Goal: Communication & Community: Share content

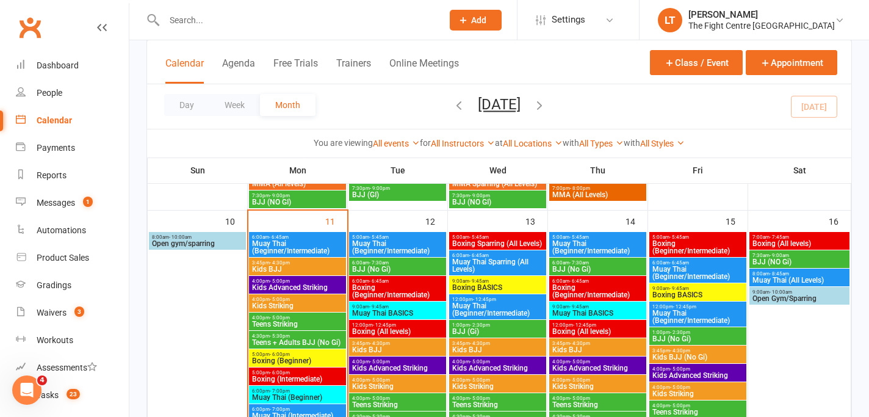
scroll to position [776, 0]
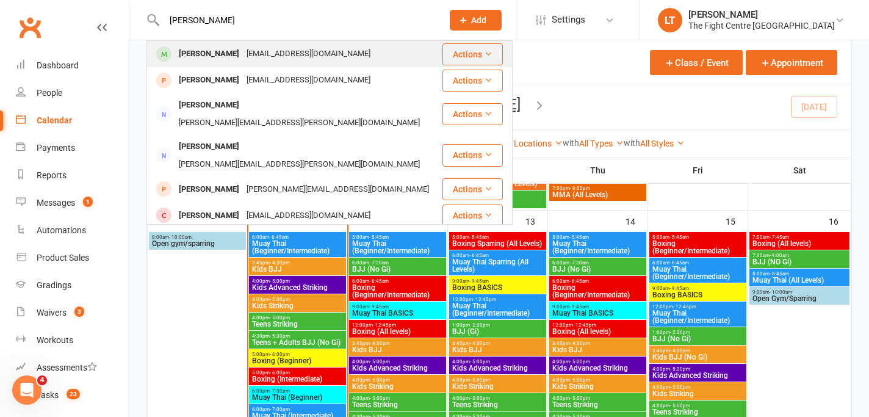
type input "[PERSON_NAME]"
click at [272, 55] on div "[EMAIL_ADDRESS][DOMAIN_NAME]" at bounding box center [308, 54] width 131 height 18
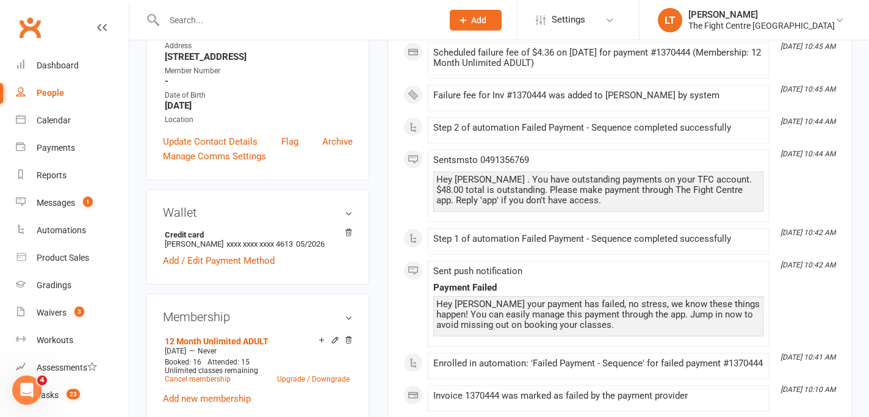
scroll to position [318, 0]
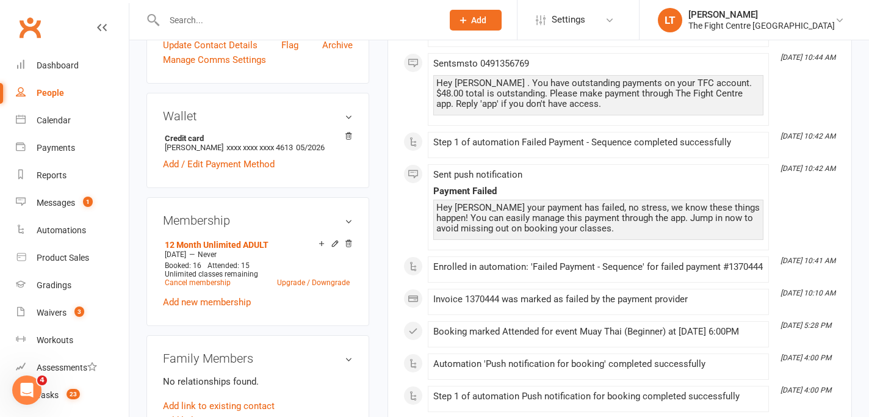
click at [335, 236] on li "12 Month Unlimited ADULT [DATE] — Never Booked: 16 Attended: 15 Unlimited class…" at bounding box center [257, 263] width 191 height 54
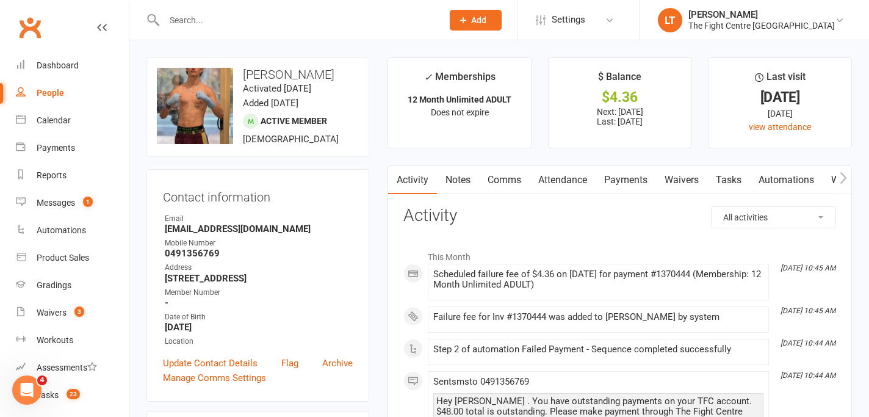
click at [622, 175] on link "Payments" at bounding box center [626, 180] width 60 height 28
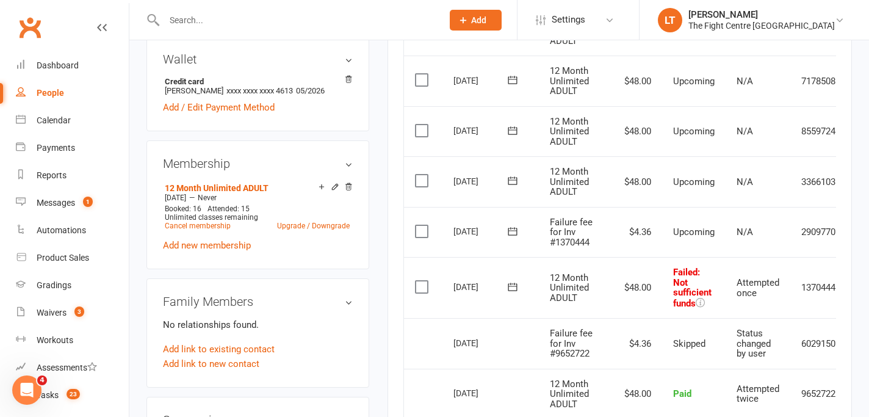
scroll to position [0, 49]
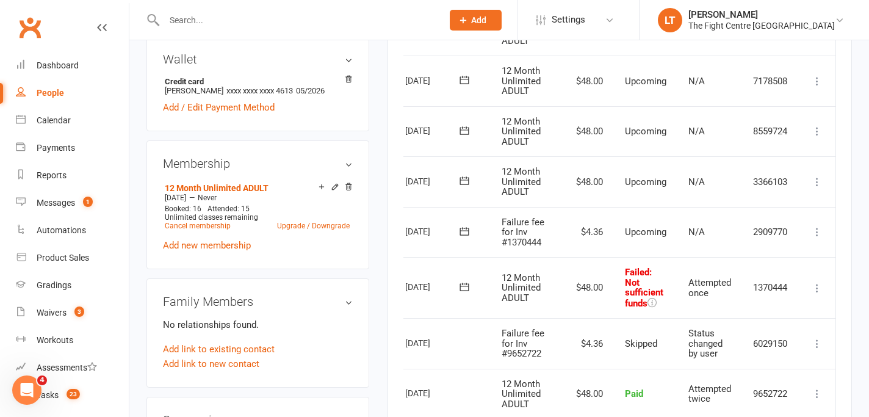
click at [813, 281] on button at bounding box center [817, 288] width 15 height 15
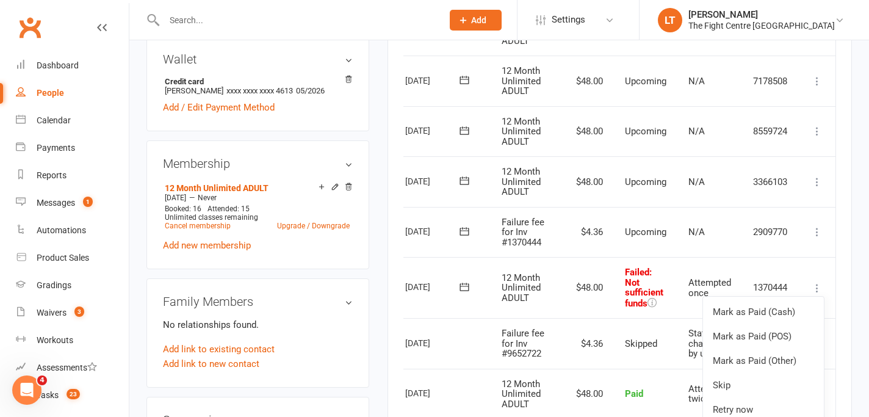
click at [830, 253] on td "Mark as Paid (Cash) [PERSON_NAME] as Paid (POS) Mark as Paid (Other) Skip Chang…" at bounding box center [817, 232] width 37 height 51
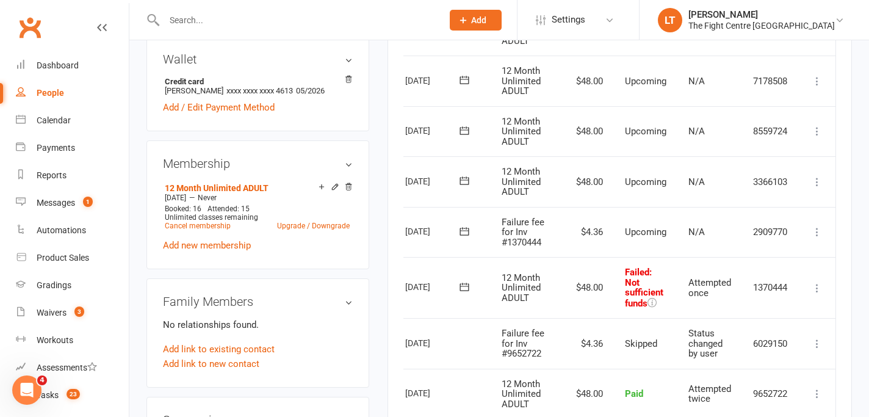
scroll to position [381, 0]
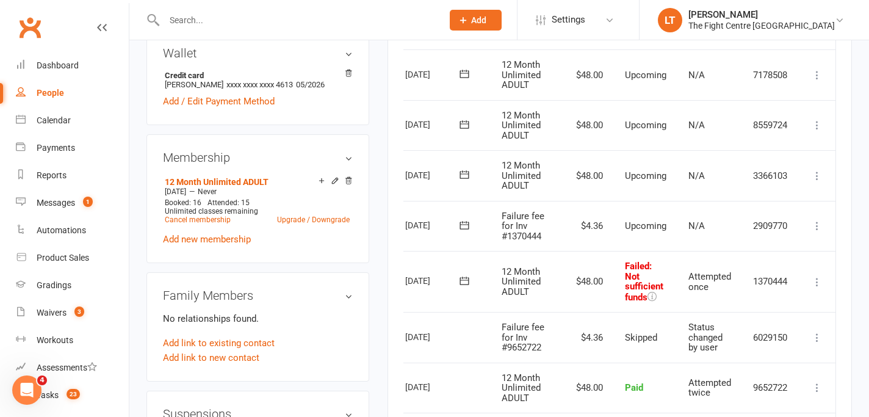
click at [817, 283] on icon at bounding box center [817, 282] width 12 height 12
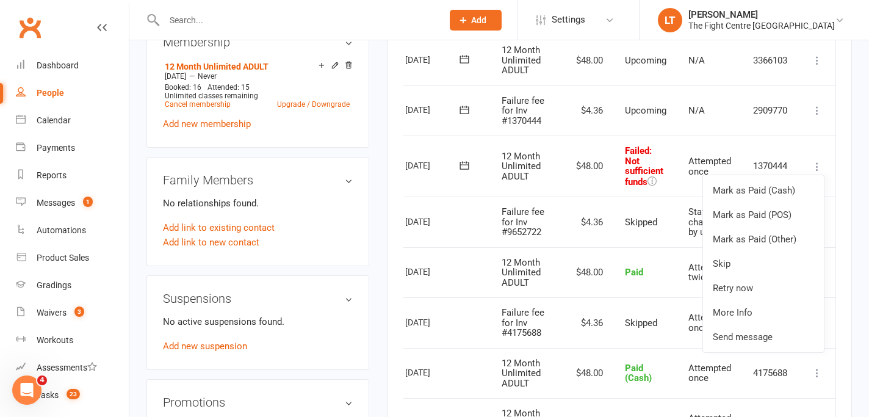
scroll to position [506, 0]
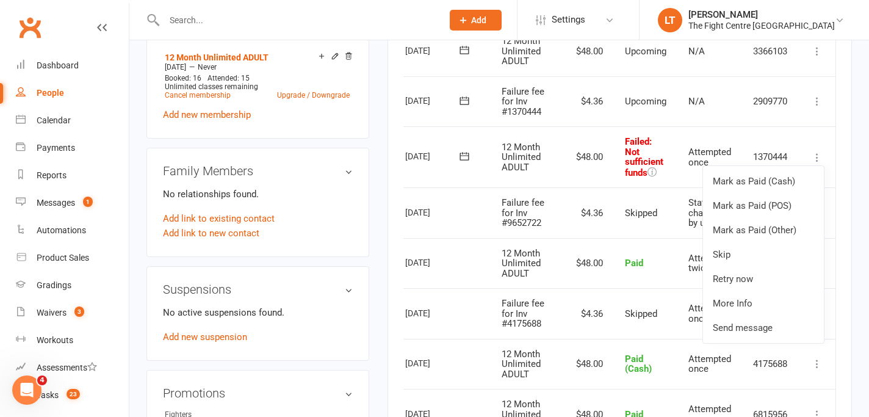
click at [841, 203] on div "Activity Notes Comms Attendance Payments Waivers Tasks Automations Workouts Gra…" at bounding box center [620, 156] width 465 height 993
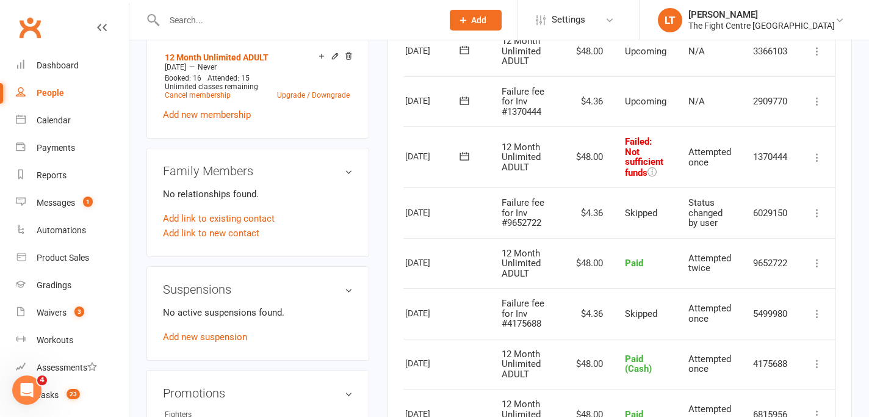
click at [824, 96] on icon at bounding box center [817, 101] width 12 height 12
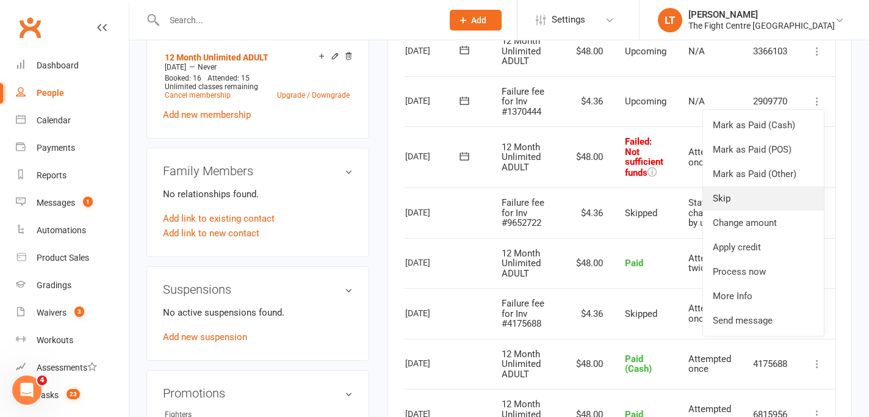
click at [776, 205] on link "Skip" at bounding box center [763, 198] width 121 height 24
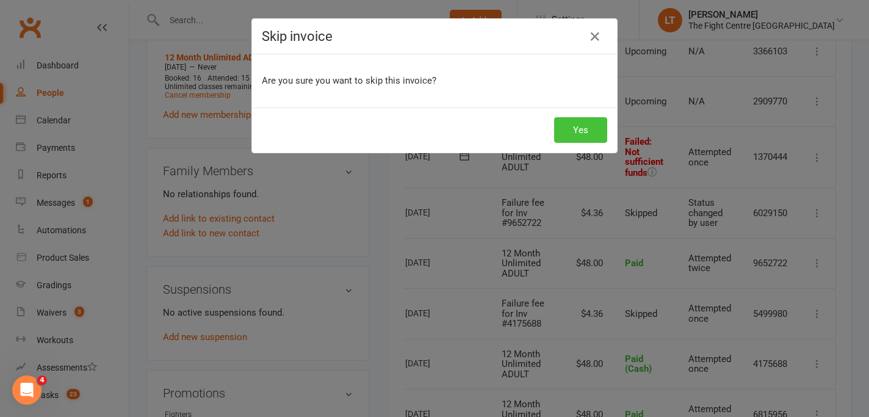
click at [568, 128] on button "Yes" at bounding box center [580, 130] width 53 height 26
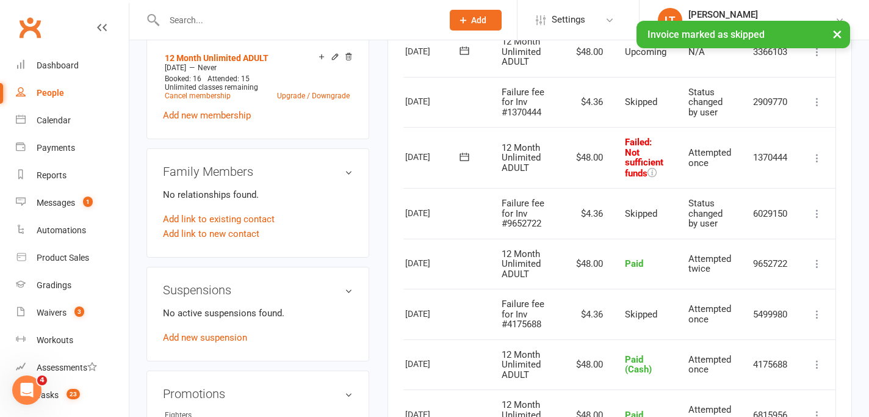
scroll to position [340, 0]
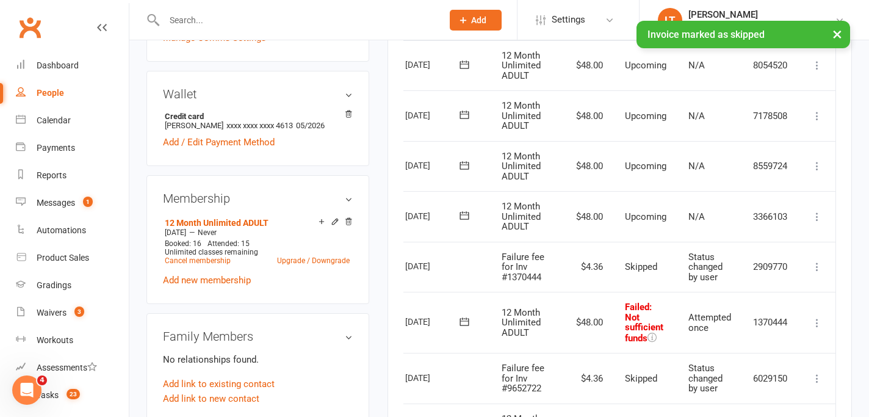
click at [818, 212] on icon at bounding box center [817, 217] width 12 height 12
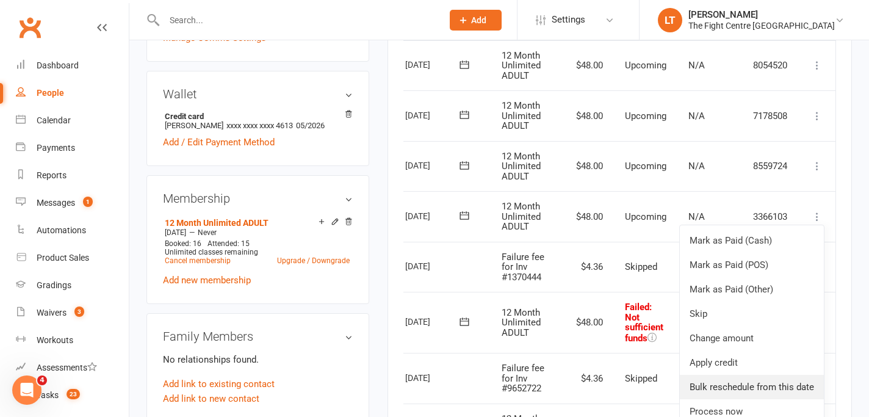
click at [770, 394] on link "Bulk reschedule from this date" at bounding box center [752, 387] width 144 height 24
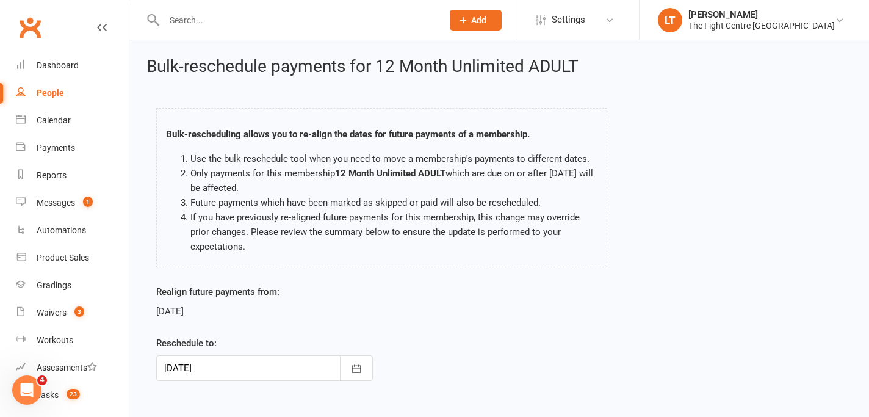
scroll to position [50, 0]
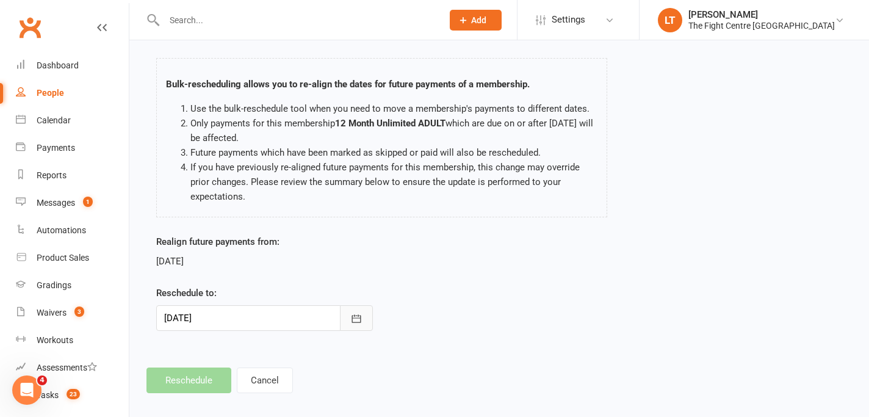
click at [361, 315] on icon "button" at bounding box center [356, 319] width 12 height 12
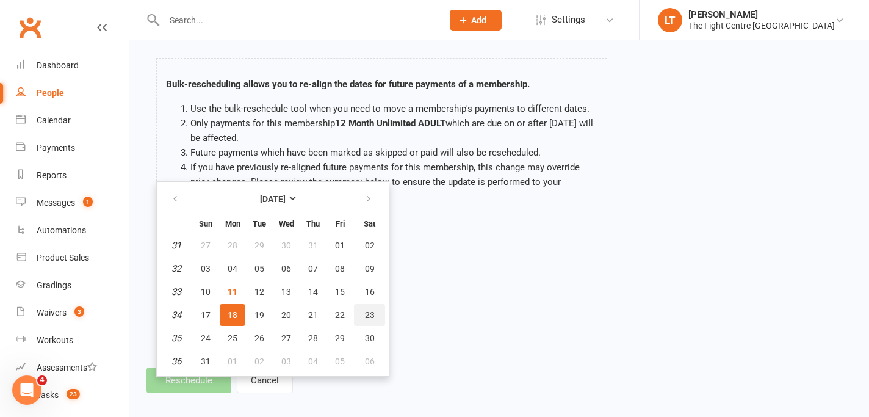
click at [361, 315] on button "23" at bounding box center [369, 315] width 31 height 22
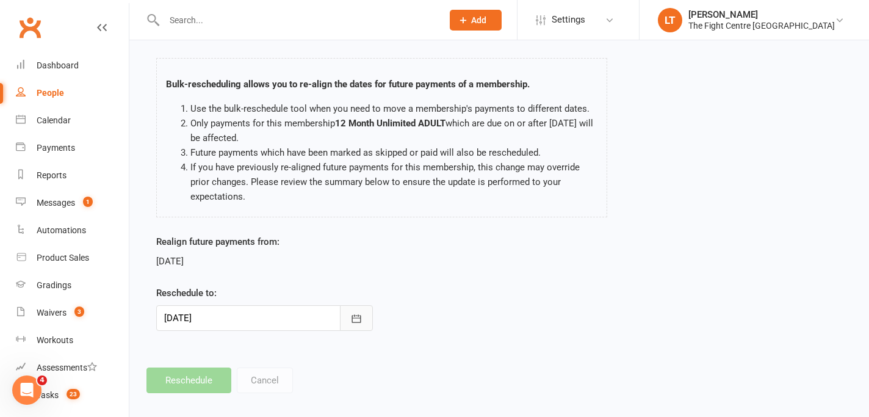
click at [361, 315] on icon "button" at bounding box center [356, 319] width 12 height 12
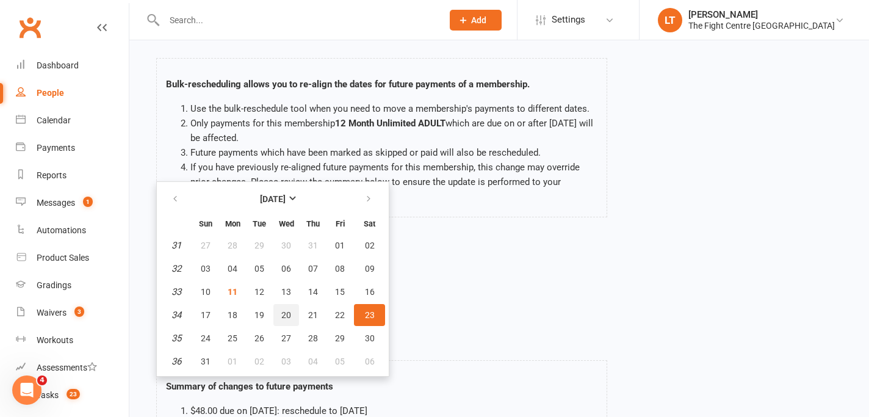
click at [286, 317] on span "20" at bounding box center [286, 315] width 10 height 10
type input "[DATE]"
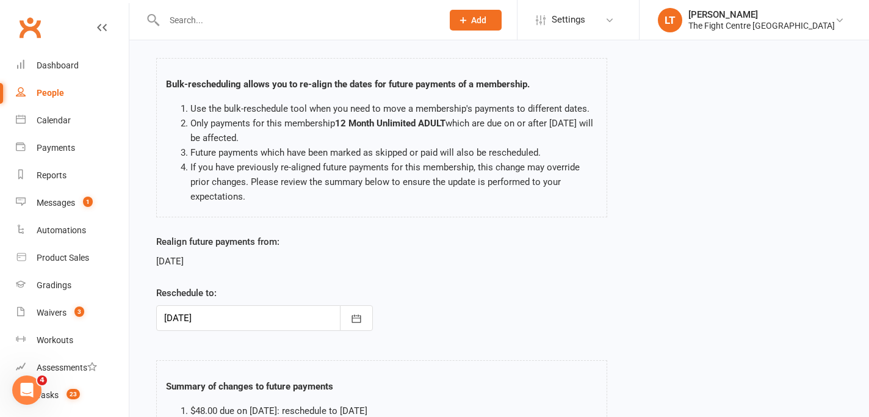
scroll to position [235, 0]
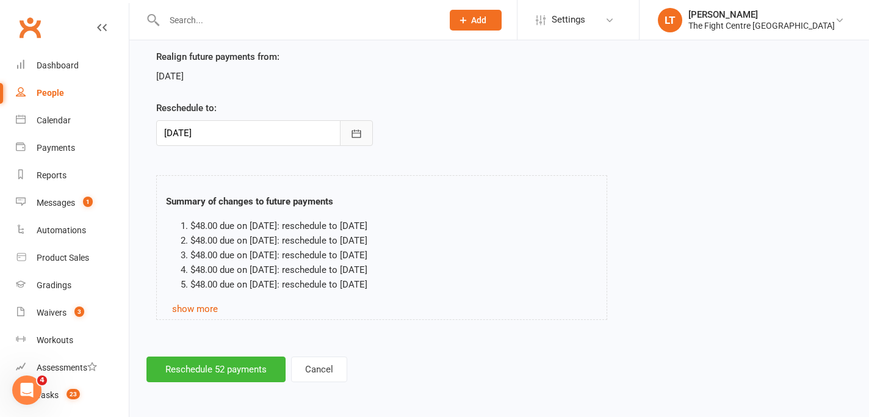
click at [356, 131] on icon "button" at bounding box center [356, 134] width 12 height 12
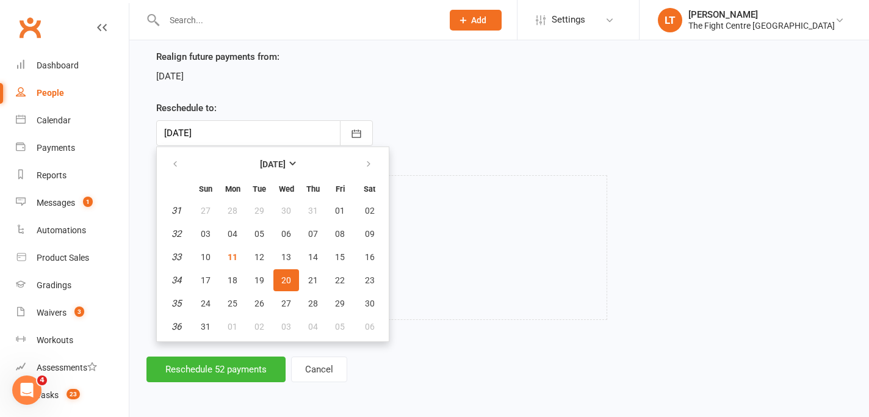
click at [281, 283] on span "20" at bounding box center [286, 280] width 10 height 10
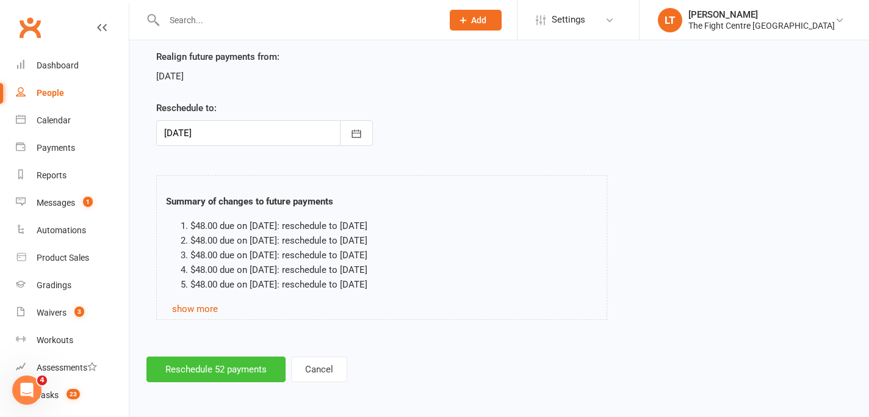
click at [238, 377] on button "Reschedule 52 payments" at bounding box center [216, 370] width 139 height 26
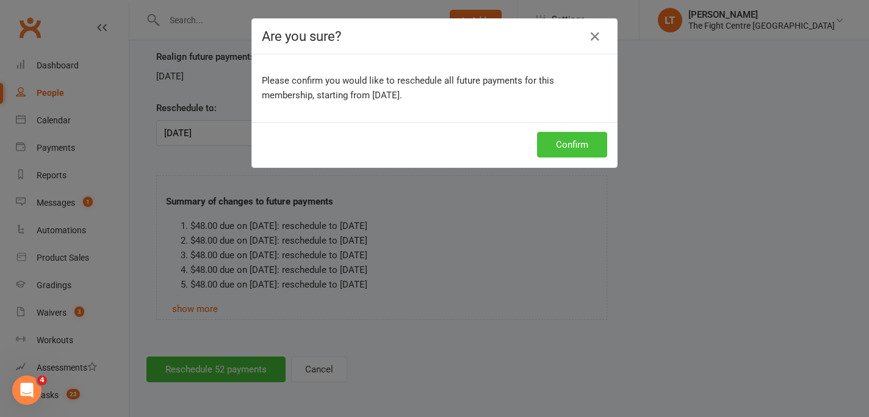
click at [562, 148] on button "Confirm" at bounding box center [572, 145] width 70 height 26
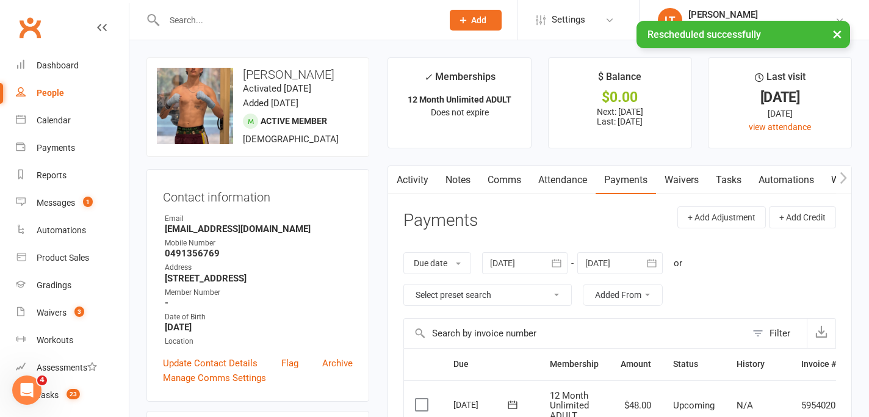
click at [838, 36] on button "×" at bounding box center [838, 34] width 22 height 26
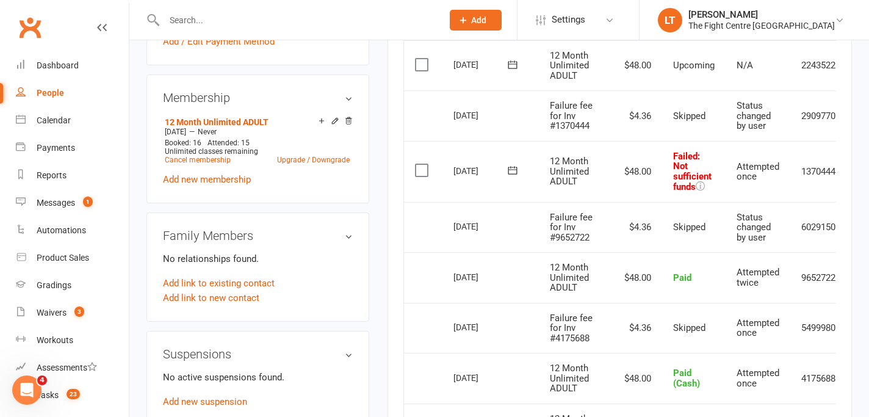
scroll to position [441, 0]
click at [560, 240] on span "Failure fee for Inv #9652722" at bounding box center [571, 226] width 43 height 31
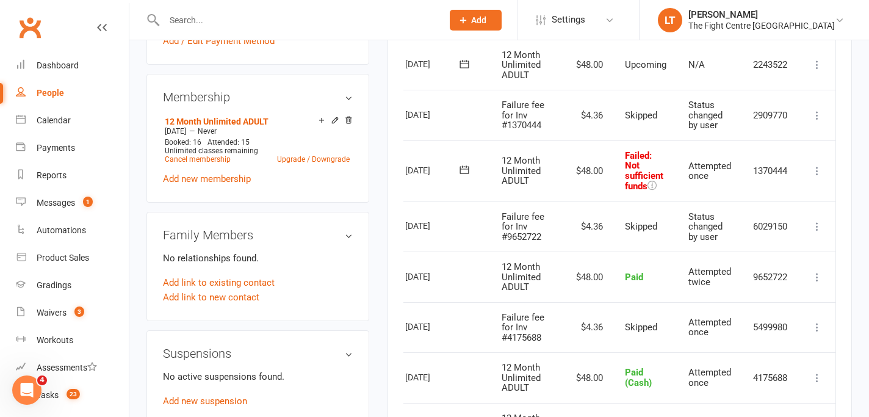
click at [819, 167] on icon at bounding box center [817, 171] width 12 height 12
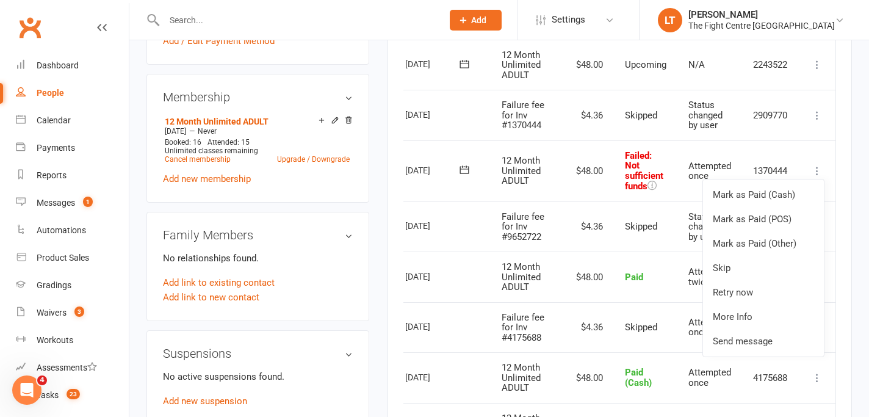
click at [819, 167] on icon at bounding box center [817, 171] width 12 height 12
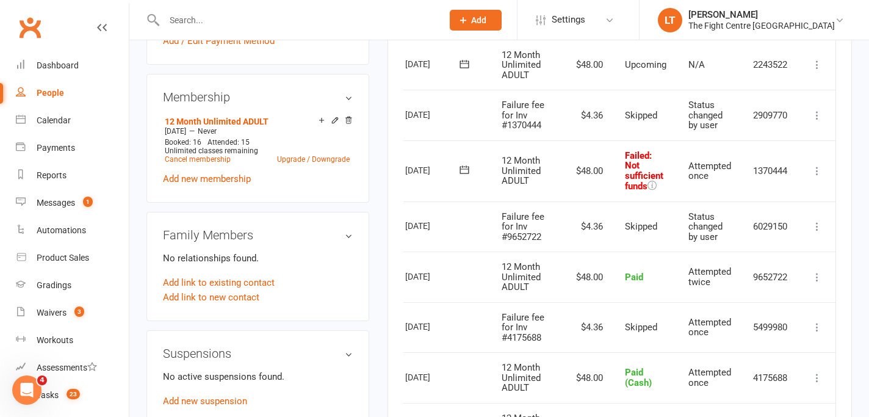
click at [819, 167] on icon at bounding box center [817, 171] width 12 height 12
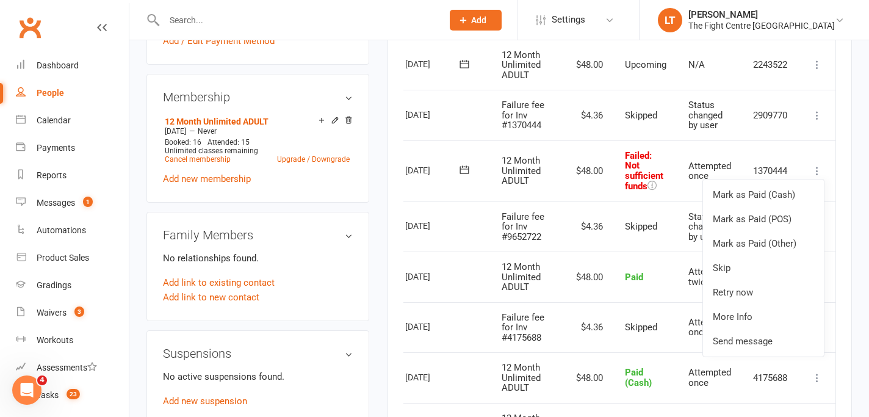
click at [852, 79] on div "Activity Notes Comms Attendance Payments Waivers Tasks Automations Workouts Gra…" at bounding box center [620, 195] width 465 height 942
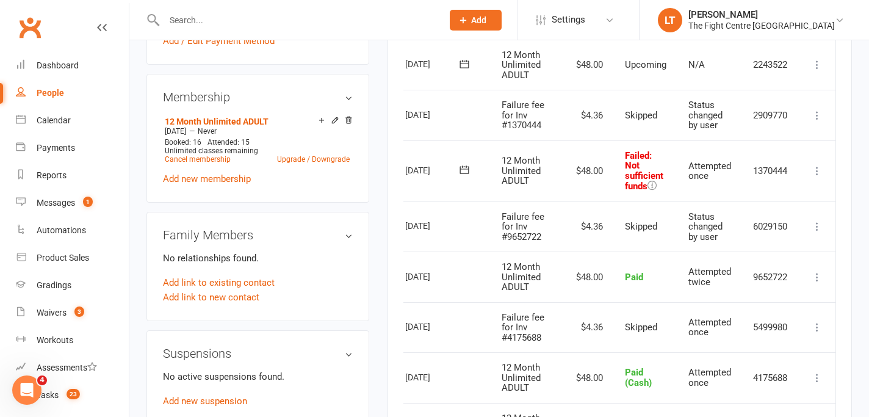
click at [655, 186] on icon at bounding box center [652, 185] width 9 height 9
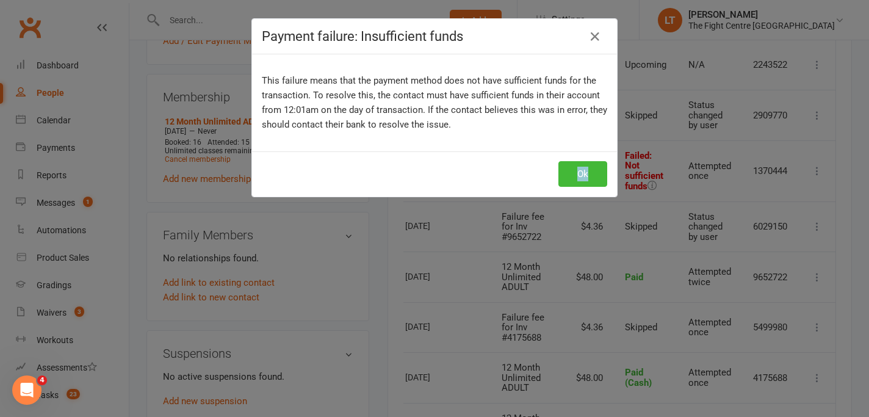
click at [655, 186] on div "Payment failure: Insufficient funds This failure means that the payment method …" at bounding box center [434, 208] width 869 height 417
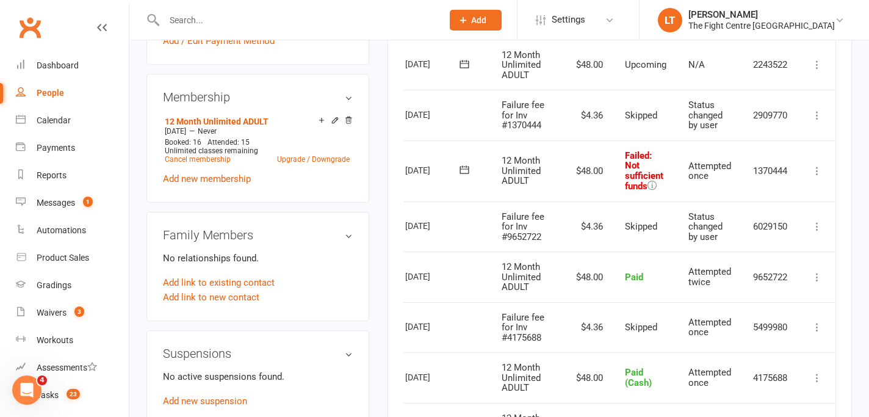
click at [655, 186] on icon at bounding box center [652, 185] width 9 height 9
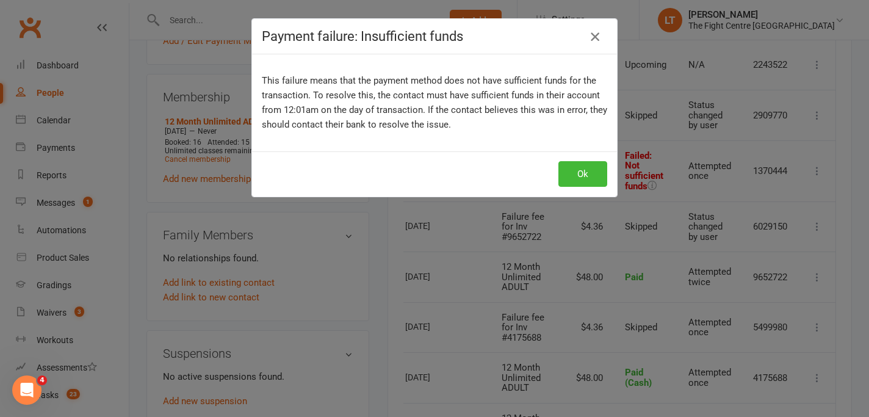
click at [600, 34] on icon "button" at bounding box center [595, 36] width 15 height 15
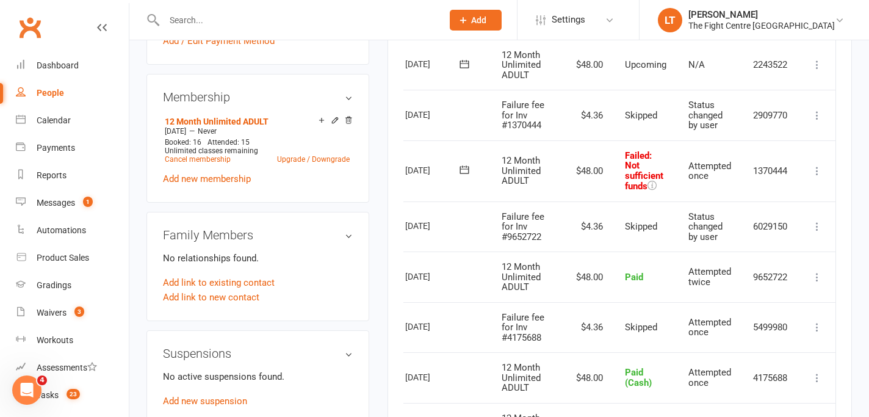
click at [813, 173] on icon at bounding box center [817, 171] width 12 height 12
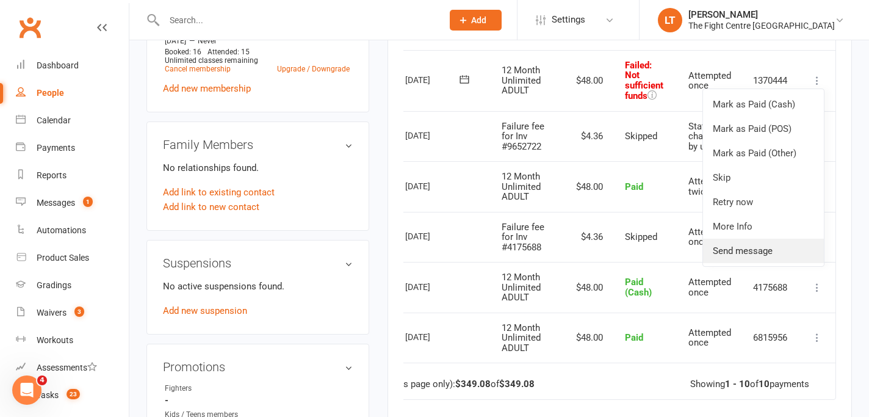
scroll to position [534, 0]
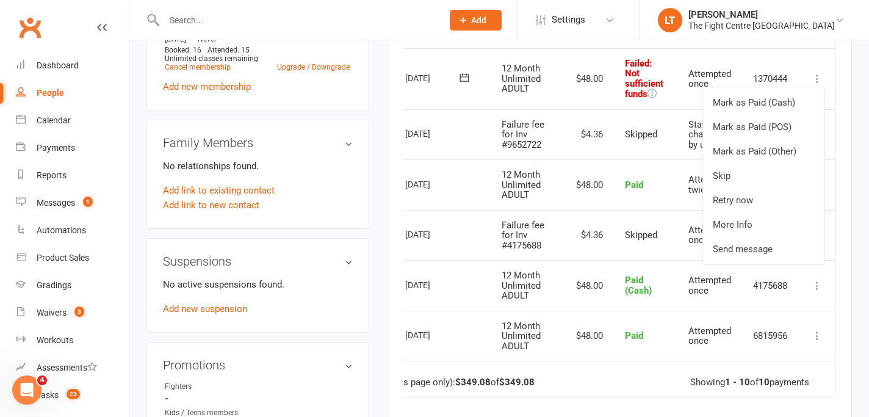
click at [852, 338] on main "✓ Memberships 12 Month Unlimited ADULT Does not expire $ Balance $0.00 Next: [D…" at bounding box center [620, 55] width 483 height 1063
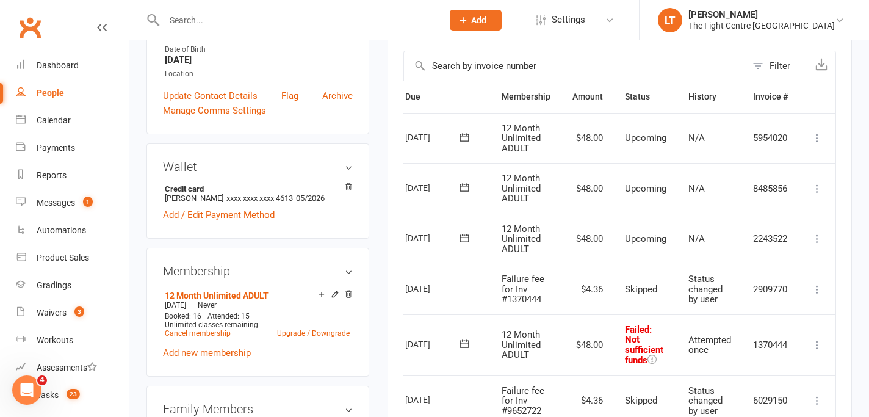
scroll to position [0, 0]
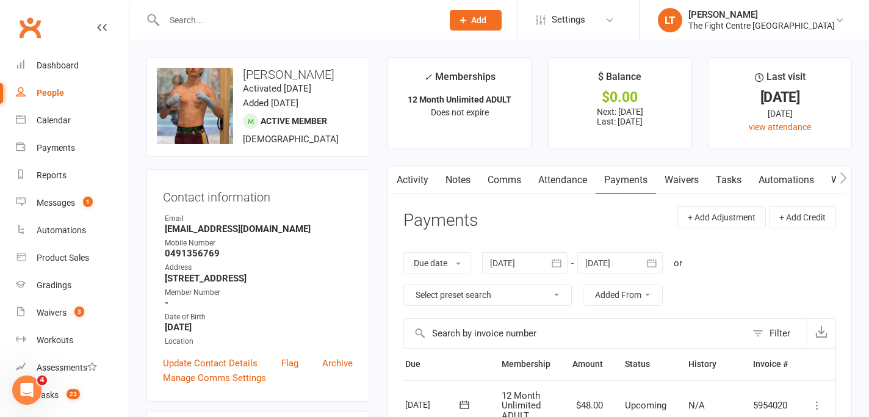
click at [496, 186] on link "Comms" at bounding box center [504, 180] width 51 height 28
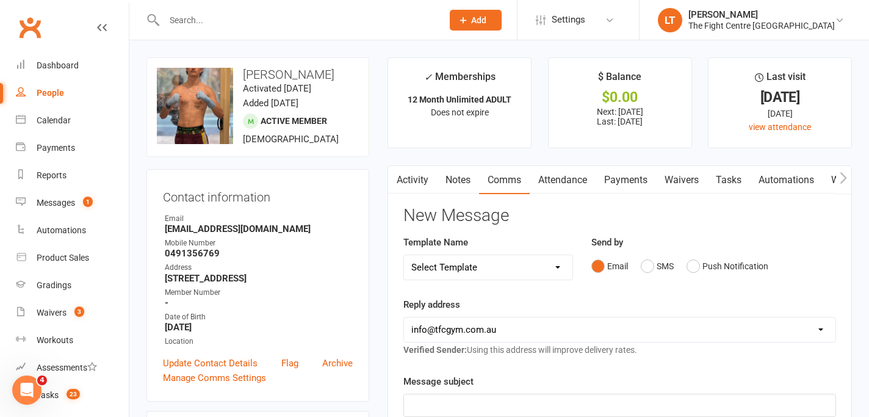
click at [458, 178] on link "Notes" at bounding box center [458, 180] width 42 height 28
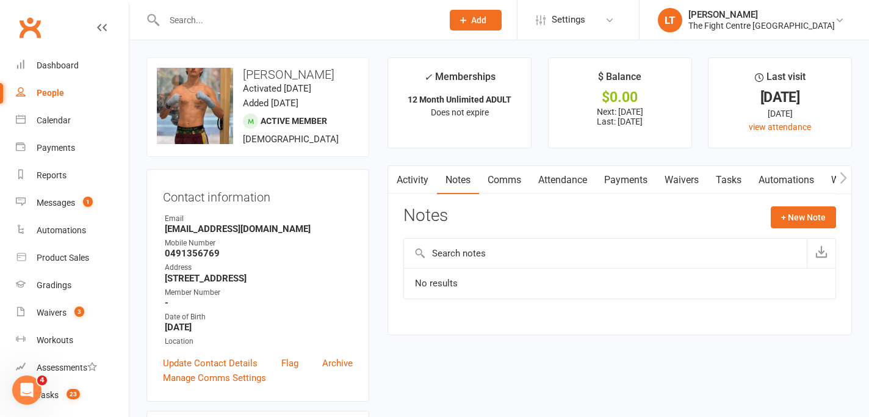
click at [799, 228] on div "Notes + New Note" at bounding box center [620, 222] width 433 height 32
click at [799, 225] on button "+ New Note" at bounding box center [803, 217] width 65 height 22
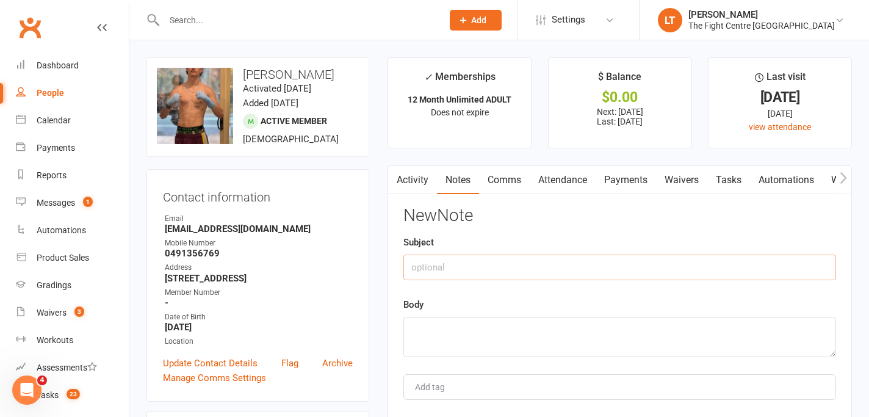
click at [509, 264] on input "text" at bounding box center [620, 268] width 433 height 26
type input "U"
type input "Rescheduled payment day"
click at [507, 327] on textarea at bounding box center [620, 337] width 433 height 40
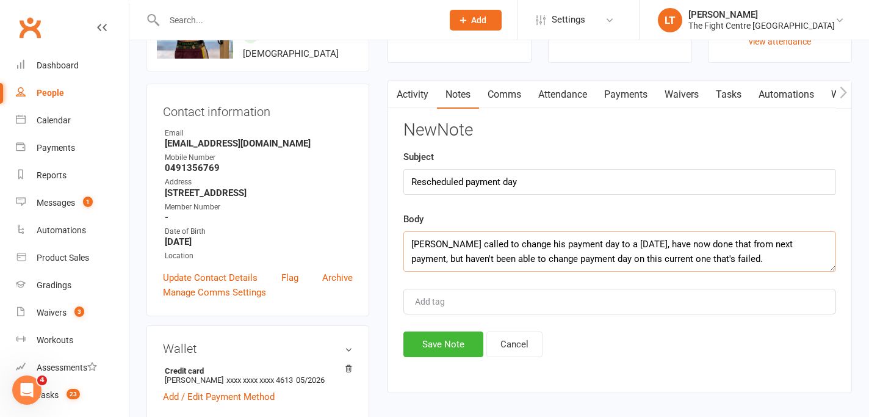
scroll to position [85, 0]
drag, startPoint x: 524, startPoint y: 261, endPoint x: 500, endPoint y: 259, distance: 23.8
click at [500, 259] on textarea "[PERSON_NAME] called to change his payment day to a [DATE], have now done that …" at bounding box center [620, 252] width 433 height 40
drag, startPoint x: 779, startPoint y: 255, endPoint x: 734, endPoint y: 261, distance: 45.5
click at [734, 261] on textarea "[PERSON_NAME] called to change his payment day to a [DATE], have now done that …" at bounding box center [620, 252] width 433 height 40
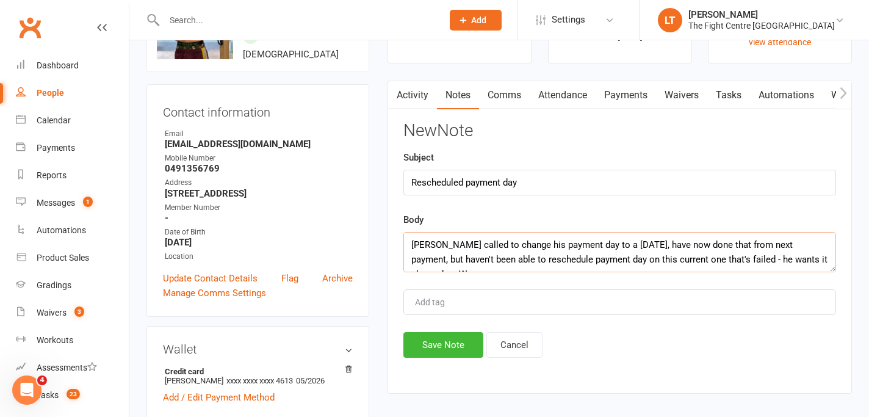
scroll to position [7, 0]
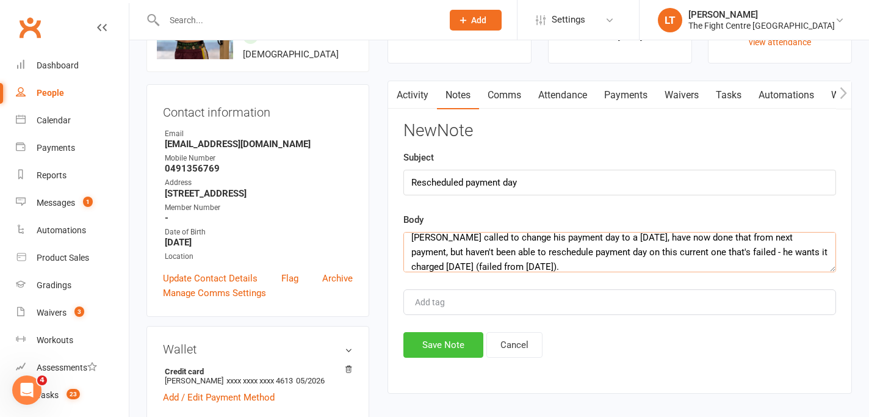
type textarea "[PERSON_NAME] called to change his payment day to a [DATE], have now done that …"
click at [438, 340] on button "Save Note" at bounding box center [444, 345] width 80 height 26
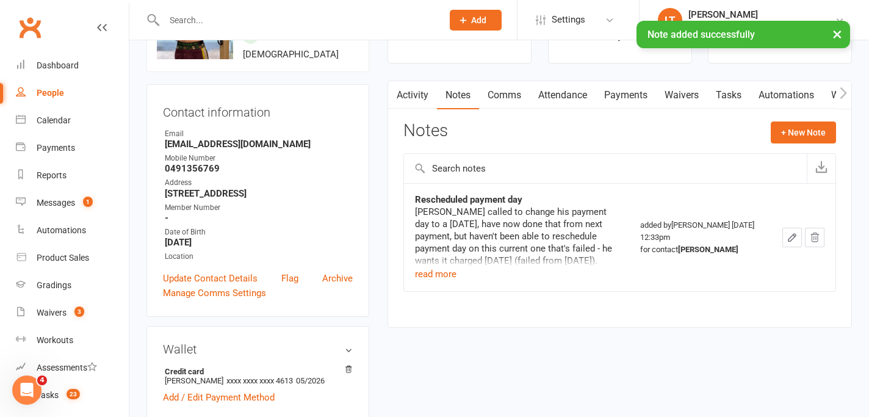
click at [838, 35] on button "×" at bounding box center [838, 34] width 22 height 26
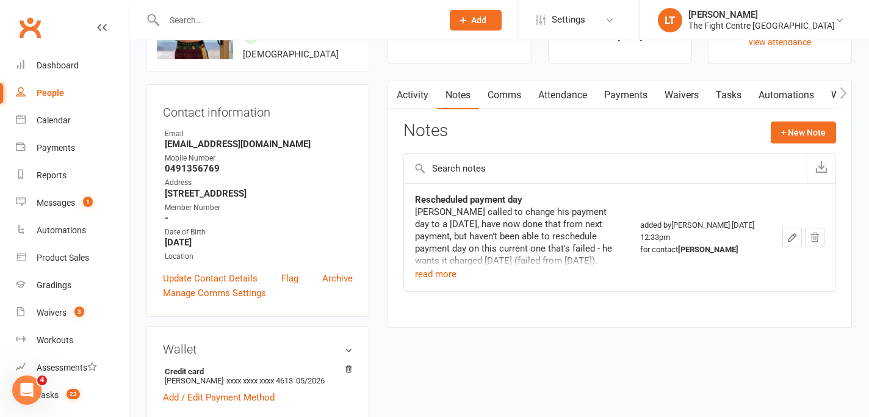
click at [728, 98] on link "Tasks" at bounding box center [729, 95] width 43 height 28
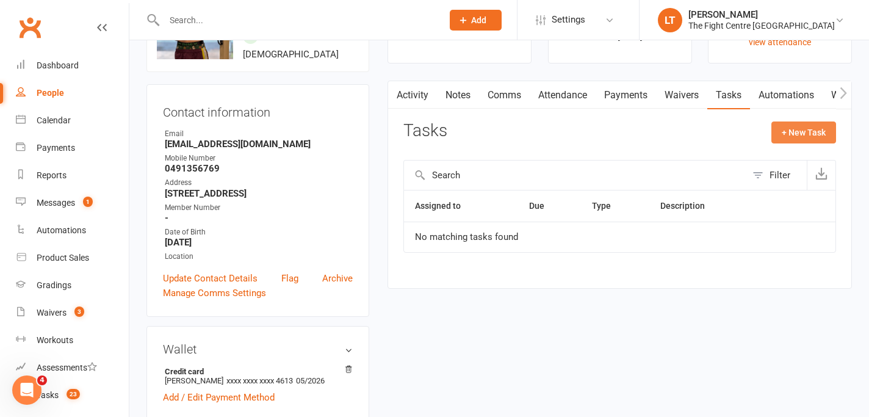
click at [800, 126] on button "+ New Task" at bounding box center [804, 133] width 65 height 22
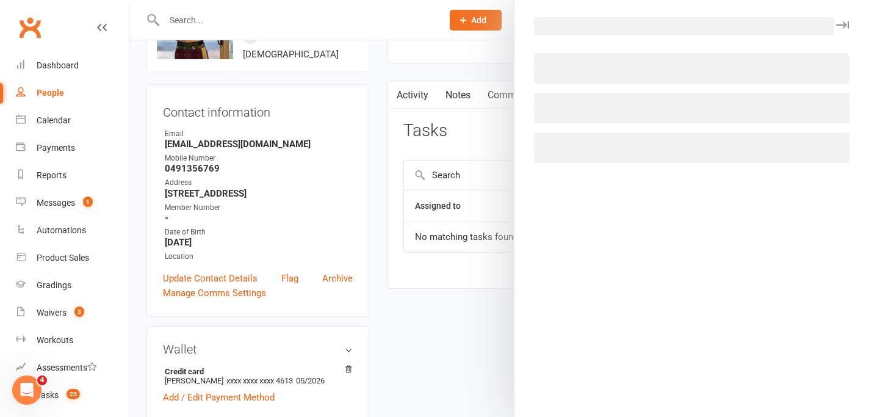
select select "44170"
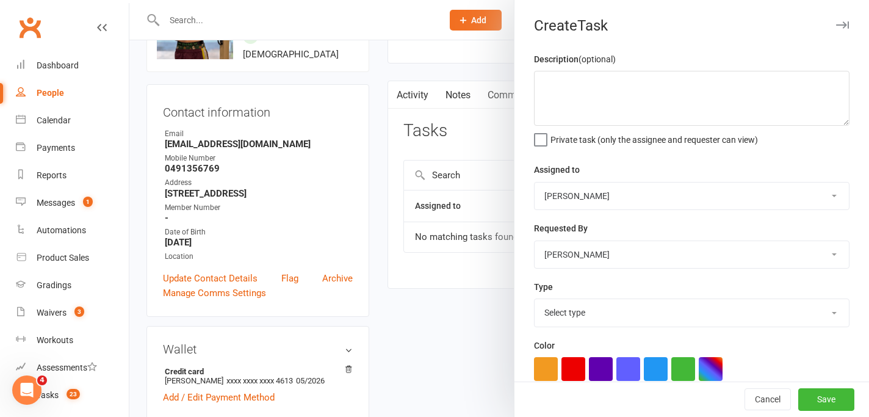
click at [840, 25] on icon "button" at bounding box center [842, 24] width 13 height 7
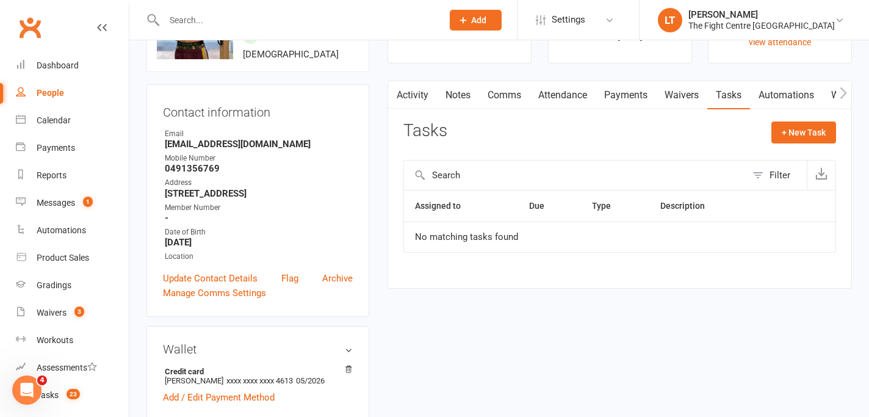
click at [457, 89] on link "Notes" at bounding box center [458, 95] width 42 height 28
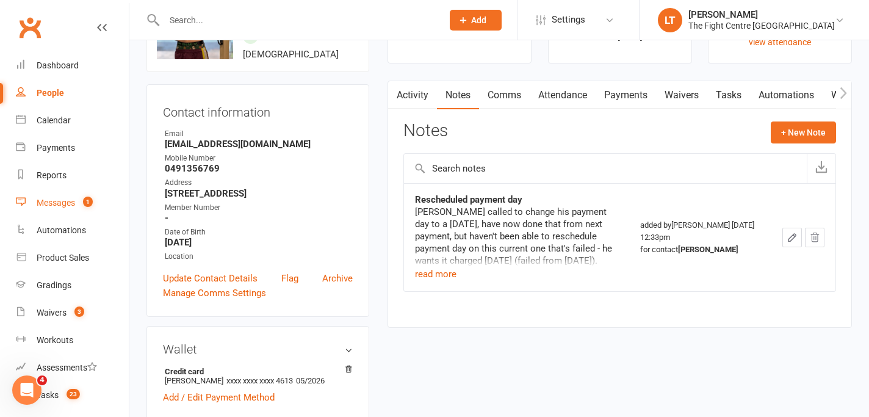
click at [63, 198] on div "Messages" at bounding box center [56, 203] width 38 height 10
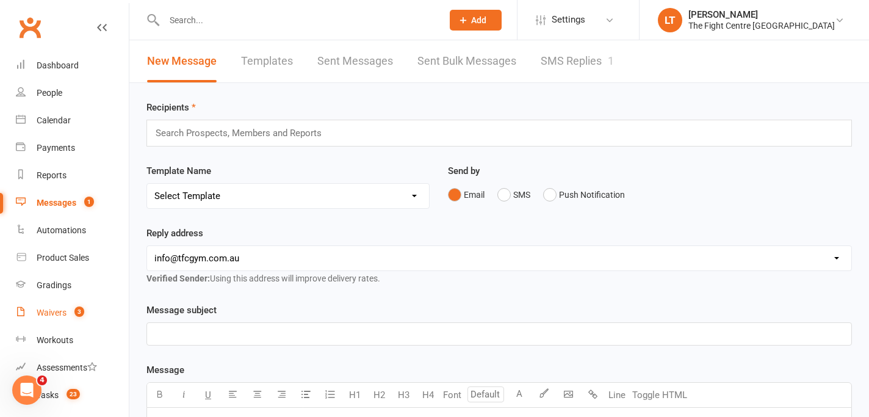
click at [61, 313] on div "Waivers" at bounding box center [52, 313] width 30 height 10
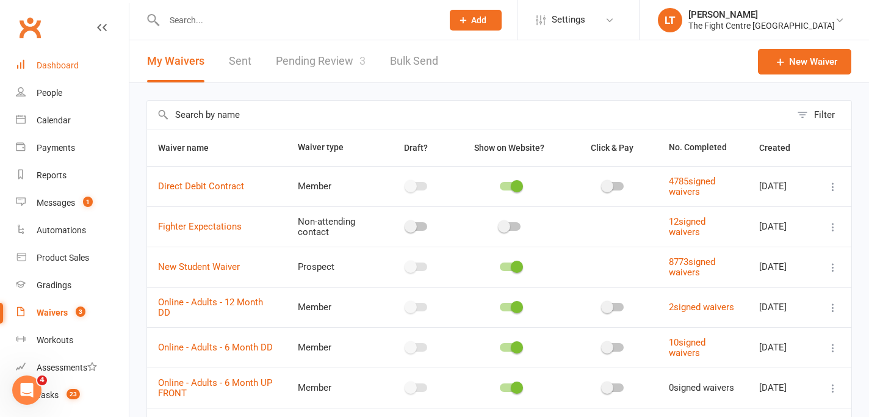
click at [56, 71] on link "Dashboard" at bounding box center [72, 65] width 113 height 27
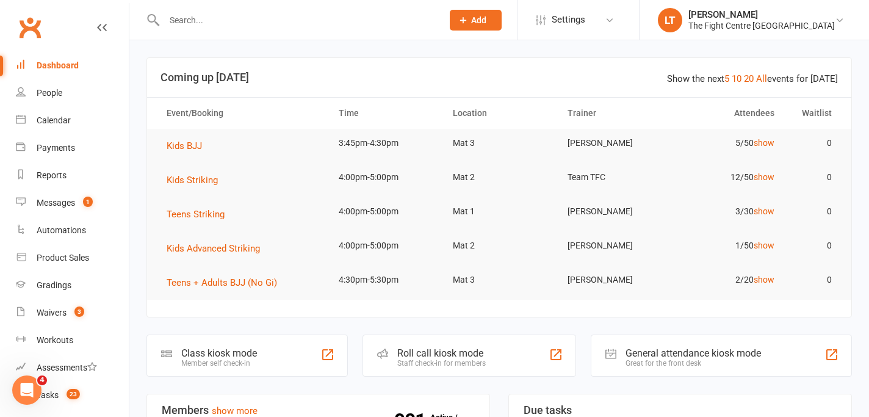
click at [305, 18] on input "text" at bounding box center [298, 20] width 274 height 17
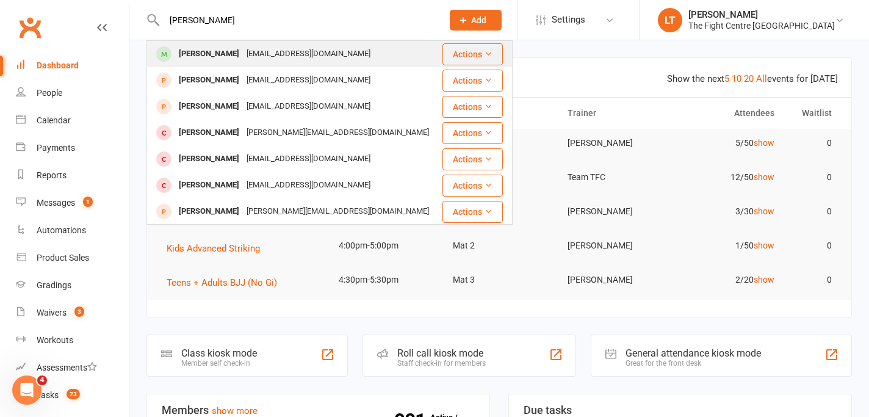
type input "[PERSON_NAME]"
click at [302, 46] on div "[EMAIL_ADDRESS][DOMAIN_NAME]" at bounding box center [308, 54] width 131 height 18
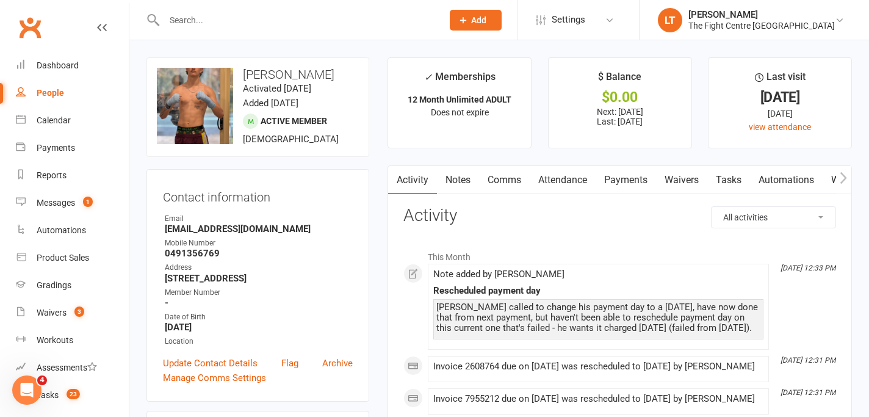
click at [732, 175] on link "Tasks" at bounding box center [729, 180] width 43 height 28
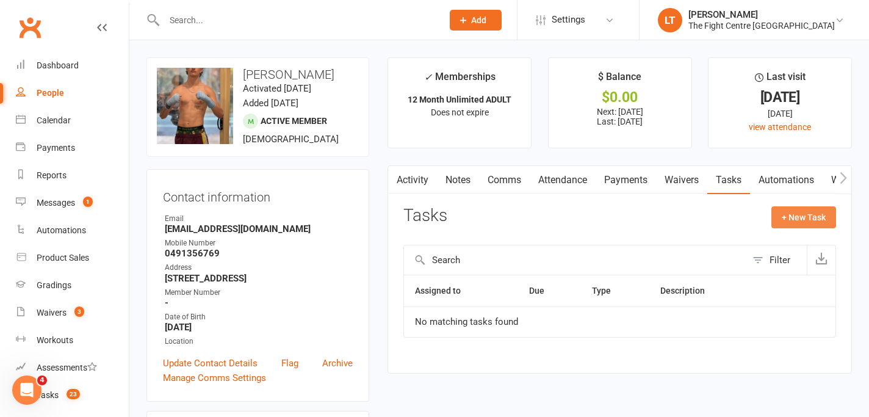
click at [791, 220] on button "+ New Task" at bounding box center [804, 217] width 65 height 22
select select "44170"
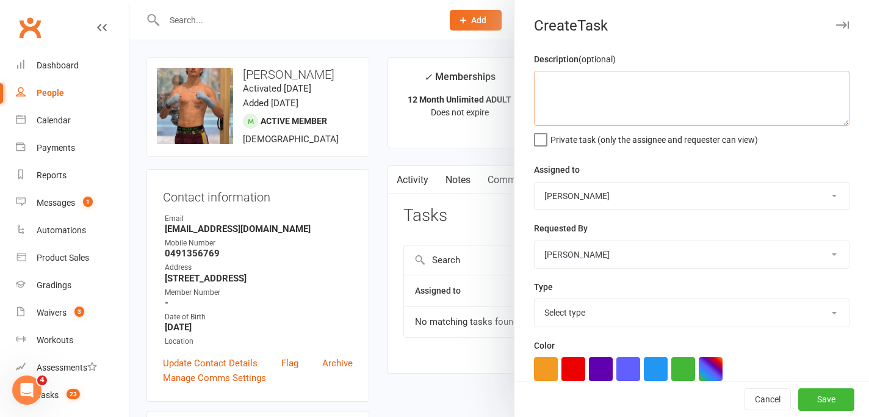
click at [564, 118] on textarea at bounding box center [692, 98] width 316 height 55
type textarea "Manual retry payment [DATE] please (for todays failed payment)."
click at [584, 192] on select "[PERSON_NAME] [PERSON_NAME] Yours Truly [PERSON_NAME] [PERSON_NAME] TFC Front D…" at bounding box center [692, 196] width 314 height 27
select select "31675"
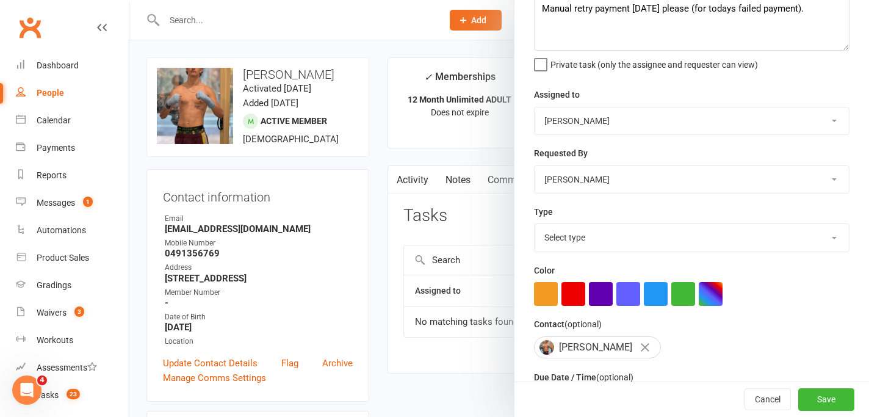
scroll to position [81, 0]
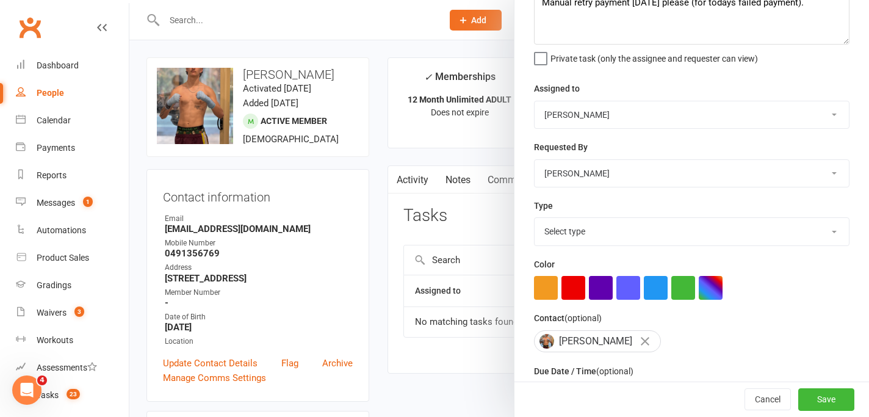
click at [623, 222] on select "Select type E-mail Meeting Membership Payments Phone call Retention Send to deb…" at bounding box center [692, 231] width 314 height 27
select select "19296"
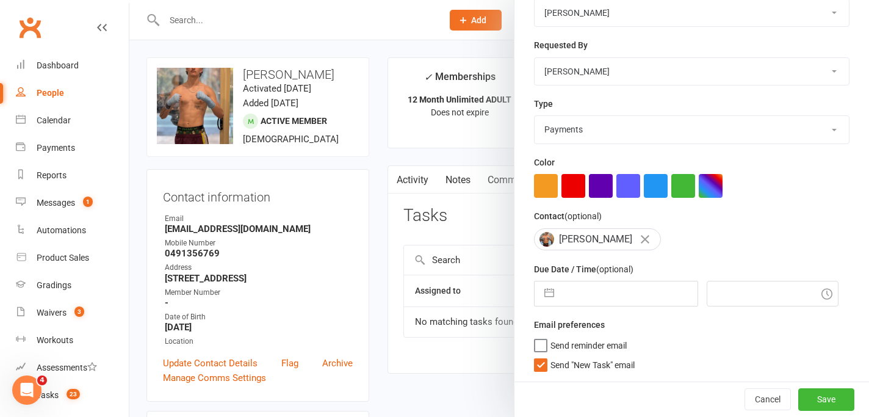
click at [615, 278] on div "Due Date / Time (optional) Navigate forward to interact with the calendar and s…" at bounding box center [692, 284] width 316 height 45
click at [600, 292] on input "text" at bounding box center [628, 293] width 137 height 24
select select "6"
select select "2025"
select select "7"
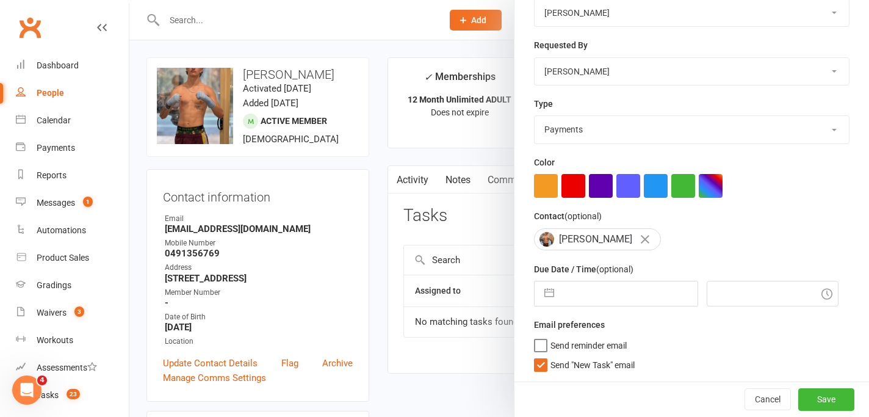
select select "2025"
select select "8"
select select "2025"
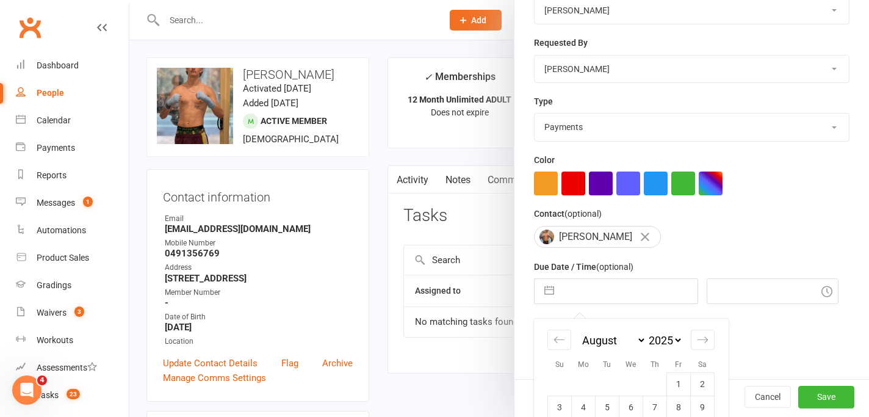
scroll to position [297, 0]
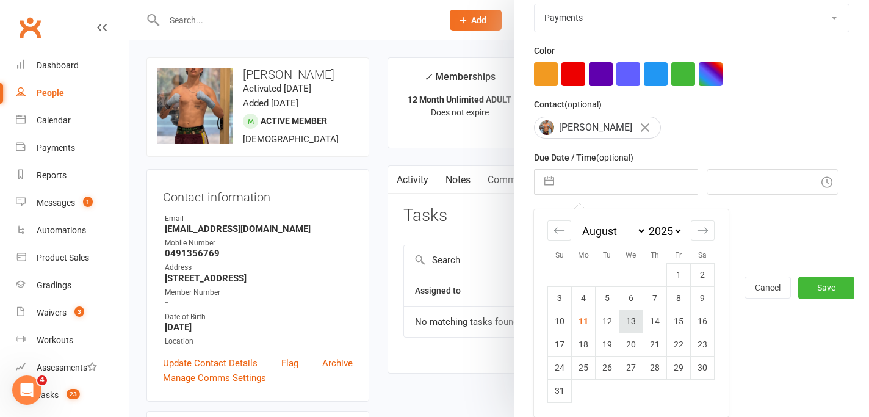
click at [637, 321] on td "13" at bounding box center [632, 321] width 24 height 23
type input "[DATE]"
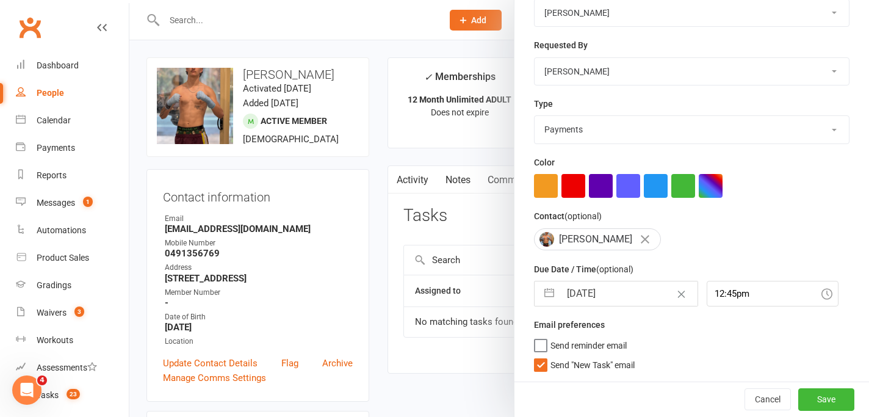
click at [540, 338] on label "Send reminder email" at bounding box center [580, 342] width 93 height 12
click at [540, 336] on input "Send reminder email" at bounding box center [580, 336] width 93 height 0
click at [747, 288] on input "12:45pm" at bounding box center [773, 294] width 132 height 26
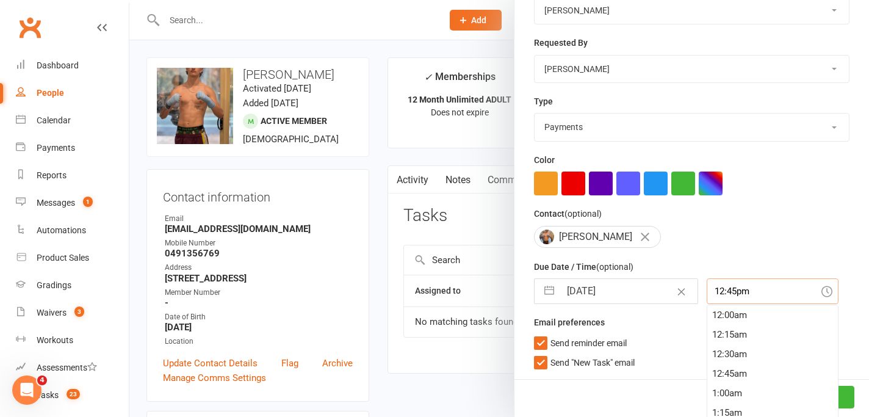
scroll to position [977, 0]
click at [758, 286] on input "12:45pm" at bounding box center [773, 291] width 132 height 26
click at [708, 355] on div "8:00am" at bounding box center [773, 351] width 131 height 20
type input "8:00am"
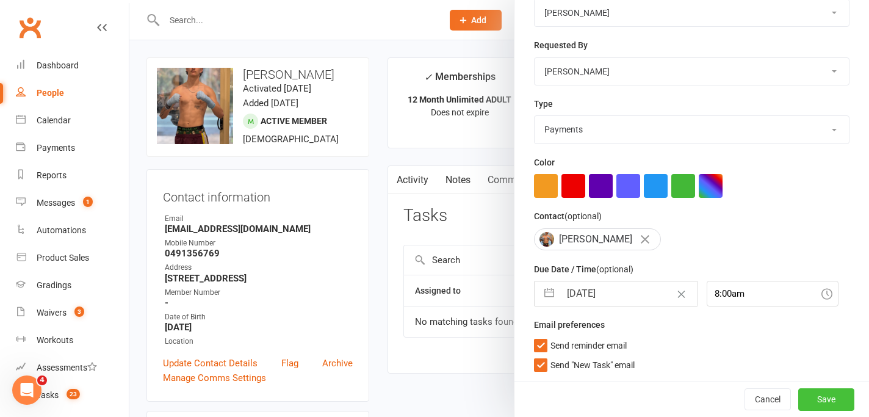
click at [822, 402] on button "Save" at bounding box center [827, 399] width 56 height 22
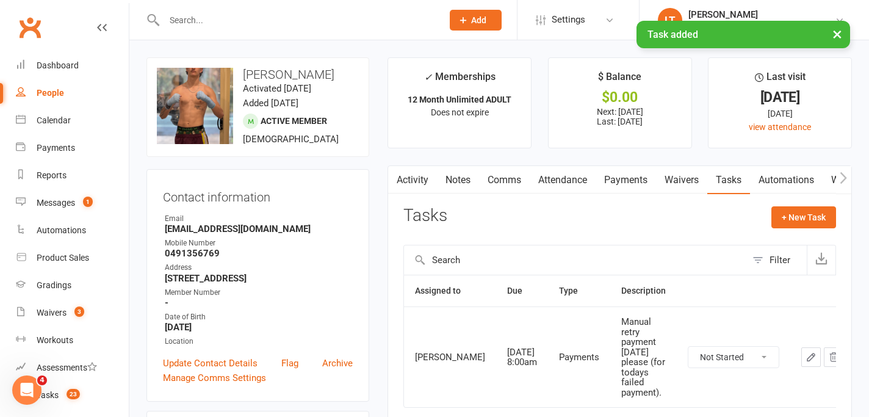
click at [843, 32] on button "×" at bounding box center [838, 34] width 22 height 26
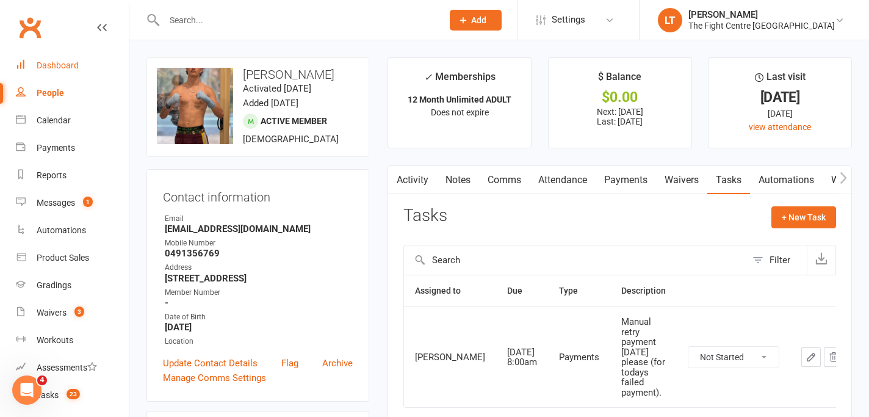
click at [61, 63] on div "Dashboard" at bounding box center [58, 65] width 42 height 10
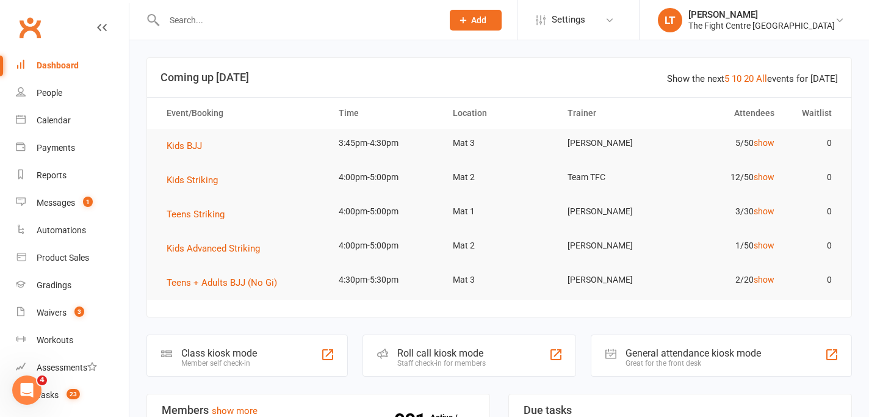
click at [159, 275] on td "Teens + Adults BJJ (No Gi)" at bounding box center [242, 283] width 172 height 34
click at [46, 128] on link "Calendar" at bounding box center [72, 120] width 113 height 27
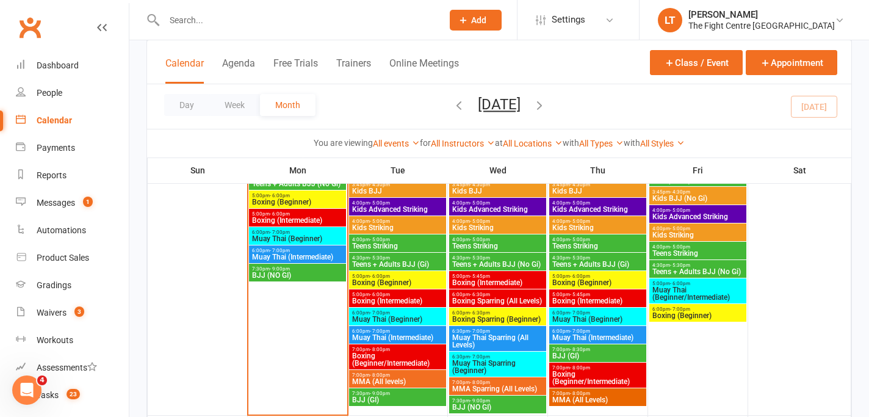
scroll to position [947, 0]
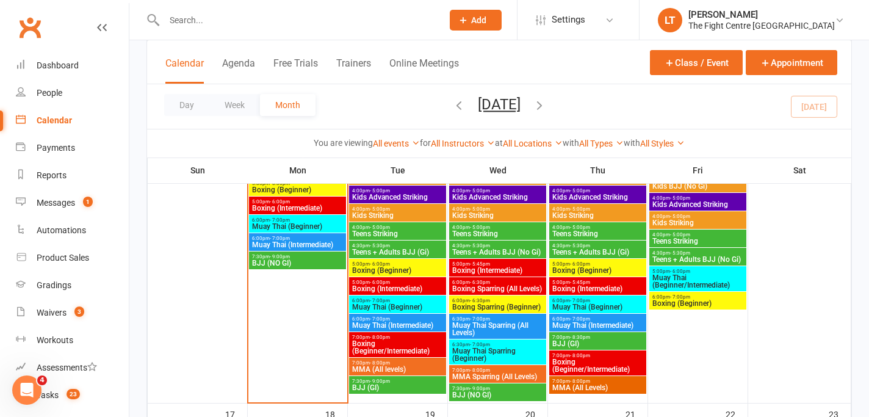
click at [302, 263] on span "BJJ (NO GI)" at bounding box center [298, 262] width 92 height 7
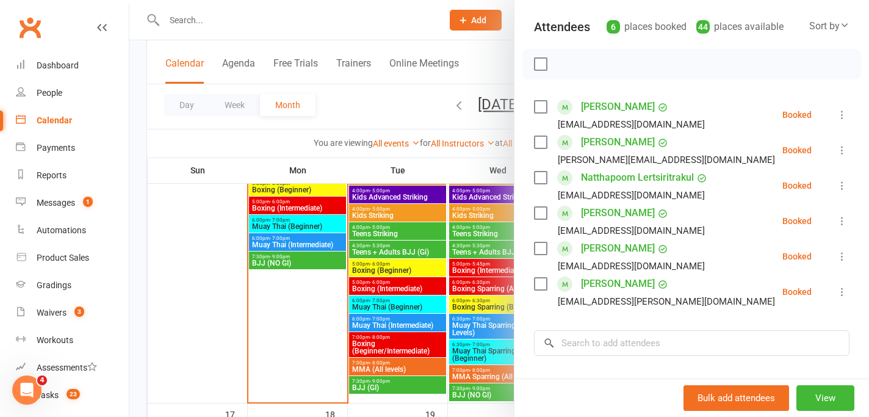
scroll to position [0, 0]
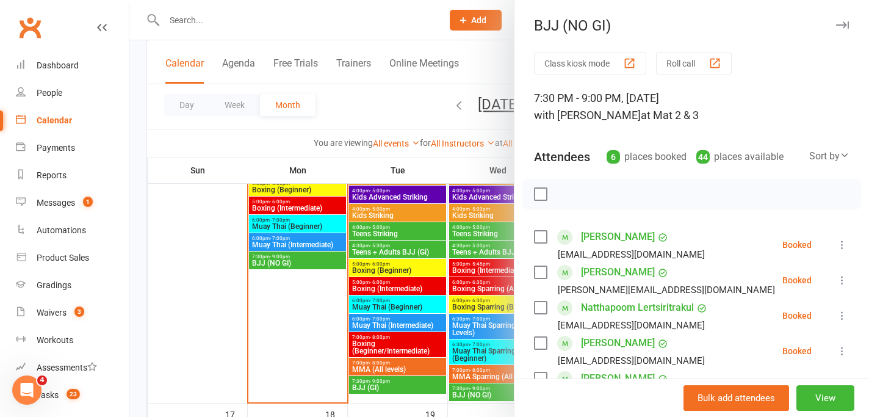
click at [565, 100] on div "7:30 PM - 9:00 PM, [DATE] with [PERSON_NAME] at Mat 2 & 3" at bounding box center [692, 107] width 316 height 34
click at [821, 396] on button "View" at bounding box center [826, 398] width 58 height 26
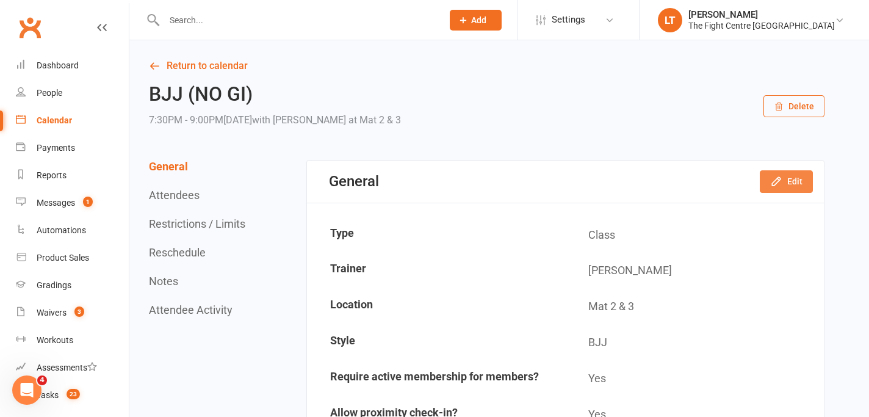
click at [796, 186] on button "Edit" at bounding box center [786, 181] width 53 height 22
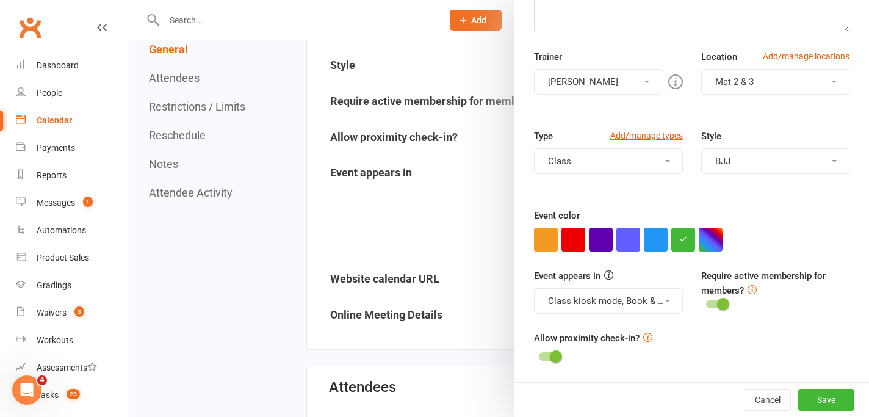
scroll to position [214, 0]
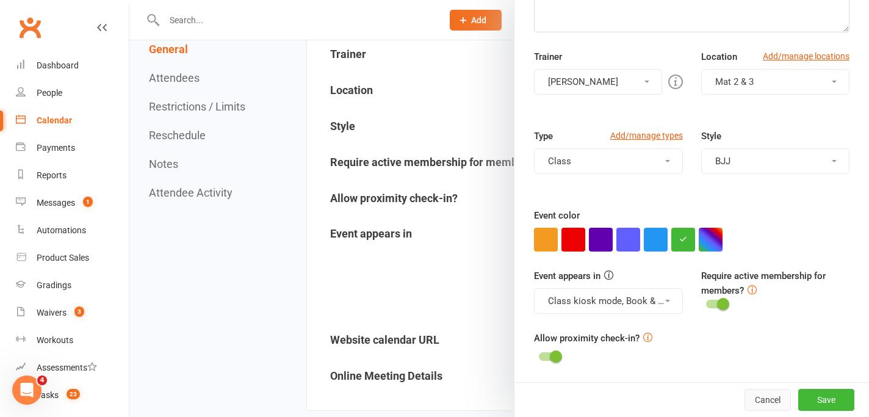
click at [772, 402] on button "Cancel" at bounding box center [768, 400] width 46 height 22
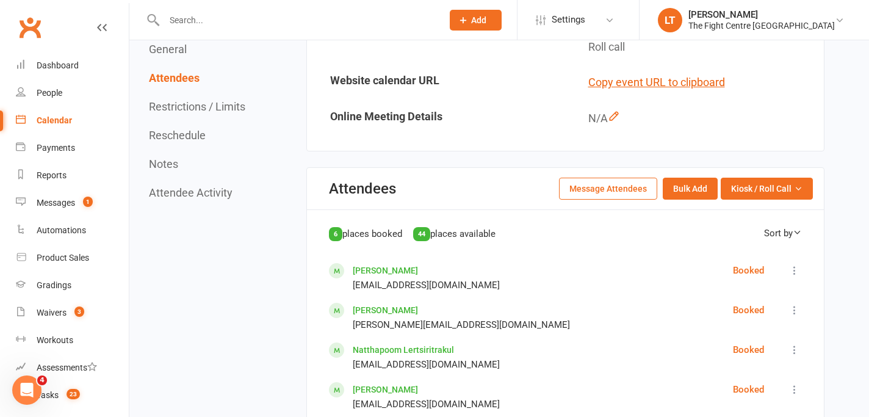
scroll to position [474, 0]
click at [183, 136] on button "Reschedule" at bounding box center [177, 135] width 57 height 13
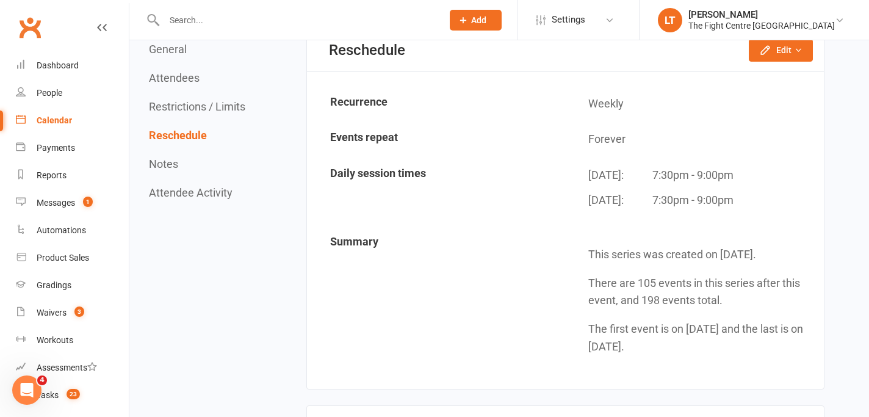
scroll to position [1416, 0]
click at [783, 48] on button "Edit" at bounding box center [781, 49] width 64 height 22
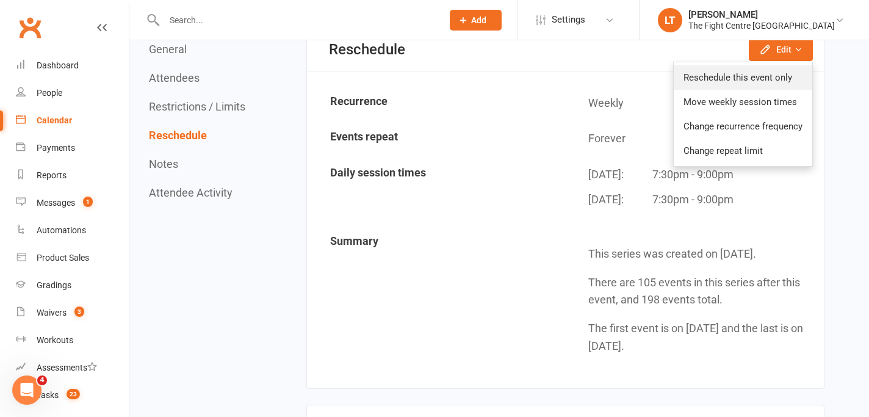
click at [779, 73] on link "Reschedule this event only" at bounding box center [743, 77] width 139 height 24
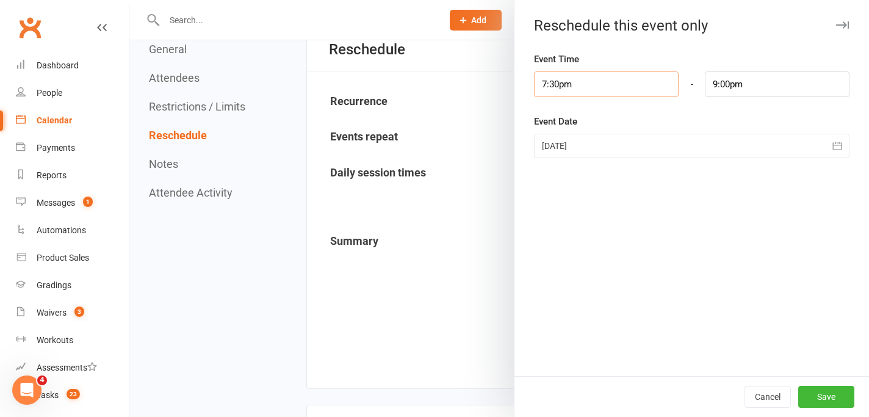
click at [595, 87] on input "7:30pm" at bounding box center [606, 84] width 145 height 26
type input "7:00pm"
click at [561, 135] on li "7:00pm" at bounding box center [564, 141] width 59 height 18
click at [723, 80] on input "8:30pm" at bounding box center [777, 84] width 145 height 26
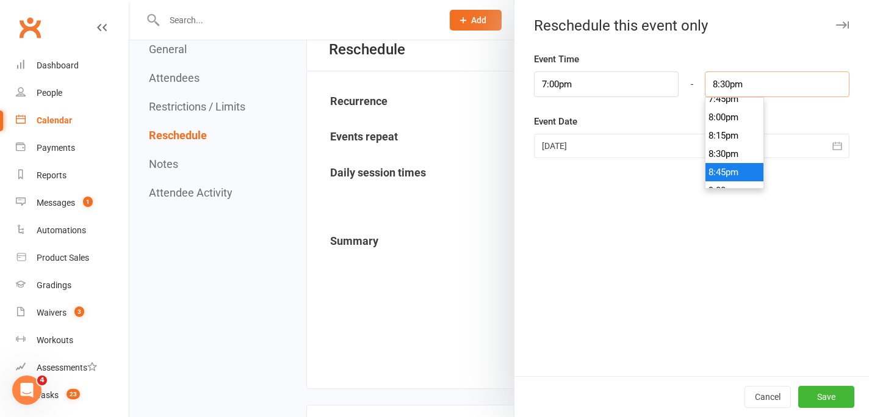
scroll to position [1441, 0]
type input "8:00pm"
click at [731, 127] on li "8:00pm" at bounding box center [735, 131] width 59 height 18
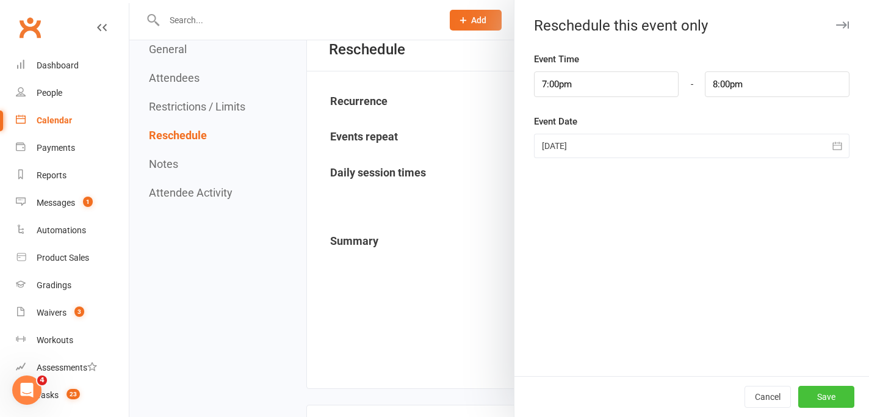
click at [830, 395] on button "Save" at bounding box center [827, 397] width 56 height 22
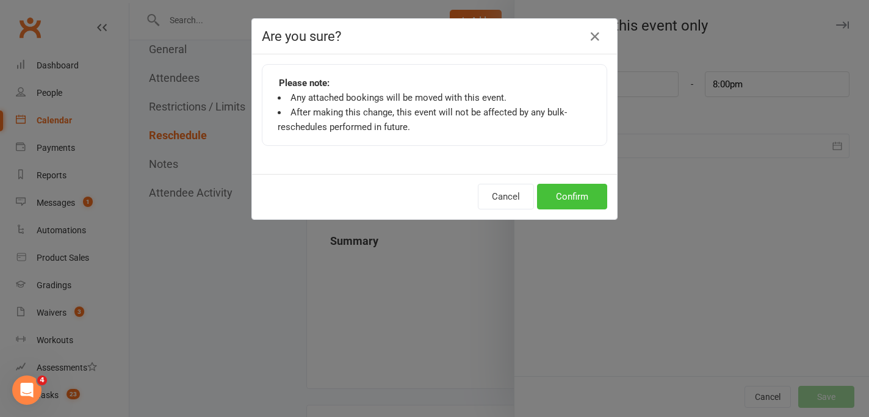
click at [579, 203] on button "Confirm" at bounding box center [572, 197] width 70 height 26
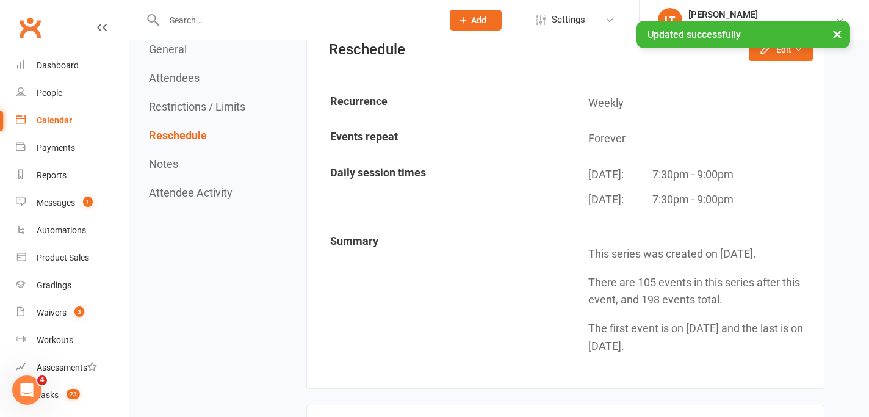
click at [842, 37] on button "×" at bounding box center [838, 34] width 22 height 26
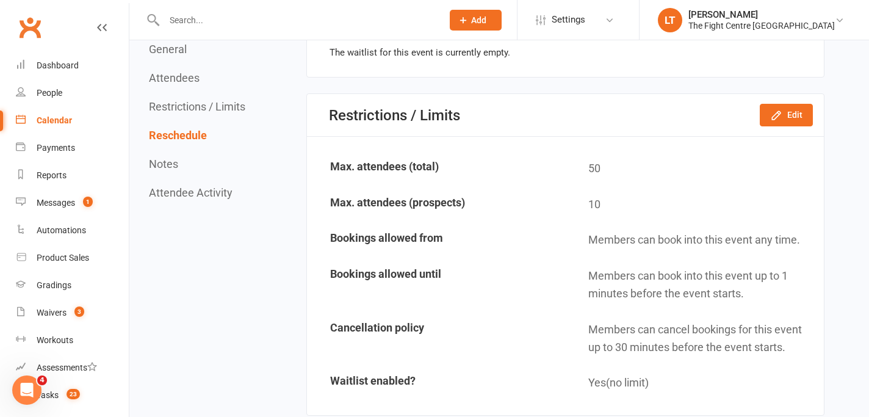
scroll to position [925, 0]
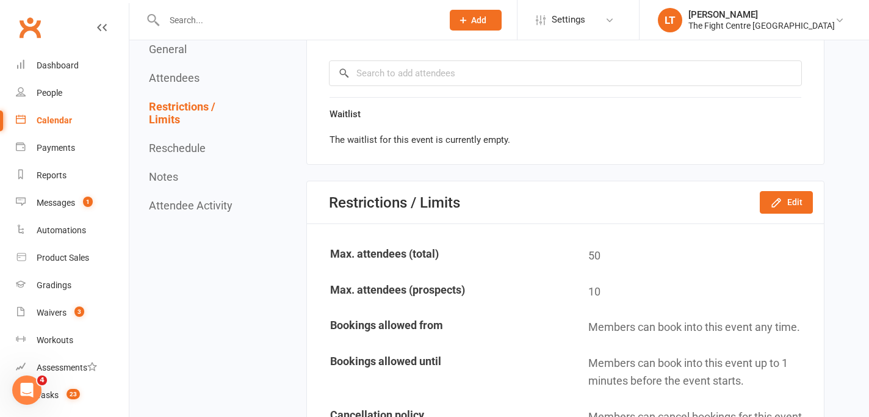
click at [181, 82] on button "Attendees" at bounding box center [174, 77] width 51 height 13
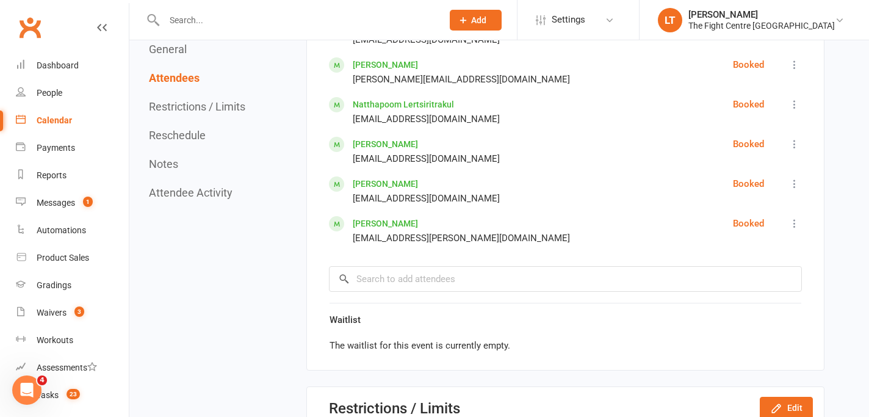
scroll to position [545, 0]
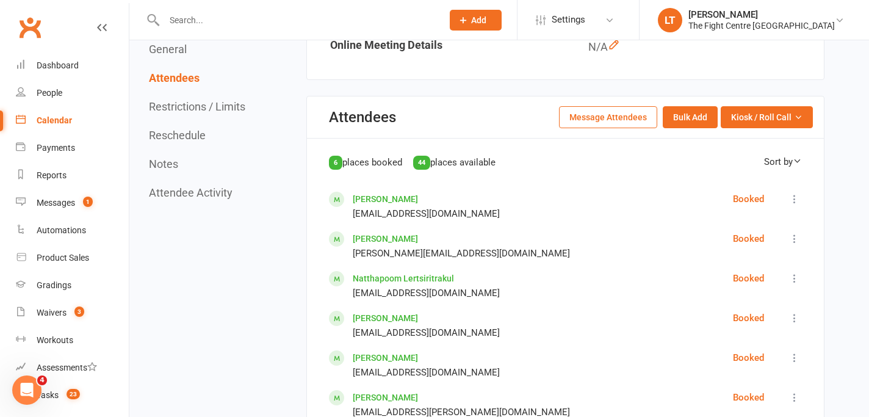
click at [638, 112] on button "Message Attendees" at bounding box center [608, 117] width 98 height 22
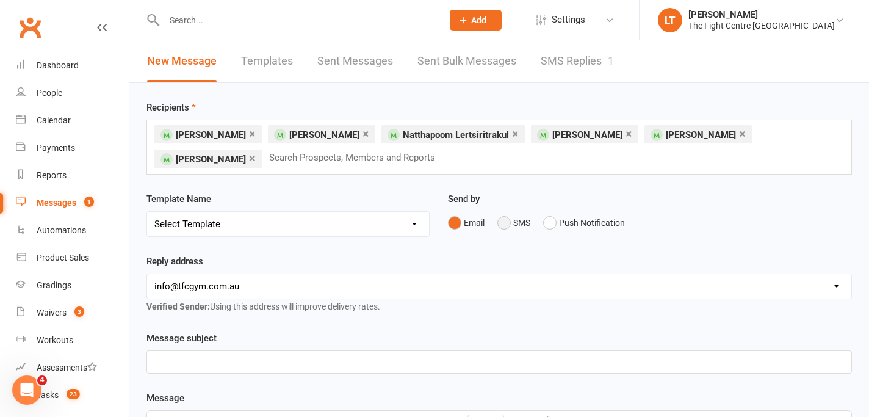
click at [508, 221] on button "SMS" at bounding box center [514, 222] width 33 height 23
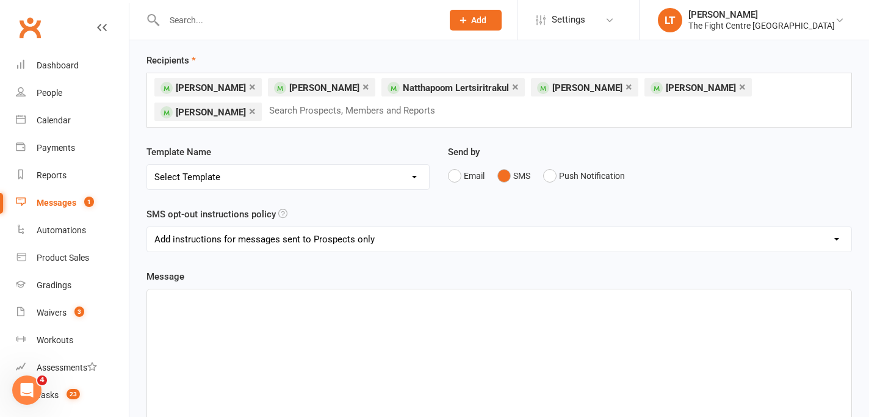
scroll to position [48, 0]
click at [258, 238] on select "Add instructions to all messages Add instructions for messages sent to Prospect…" at bounding box center [499, 238] width 705 height 24
click at [223, 234] on select "Add instructions to all messages Add instructions for messages sent to Prospect…" at bounding box center [499, 238] width 705 height 24
click at [187, 325] on div "﻿" at bounding box center [499, 379] width 705 height 183
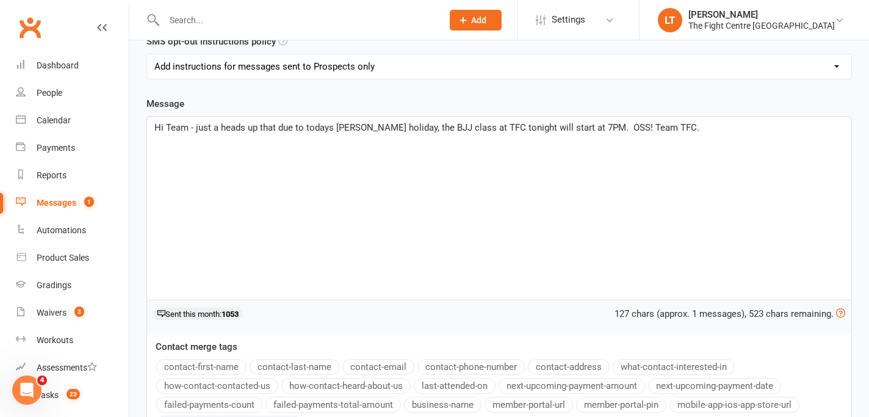
scroll to position [183, 0]
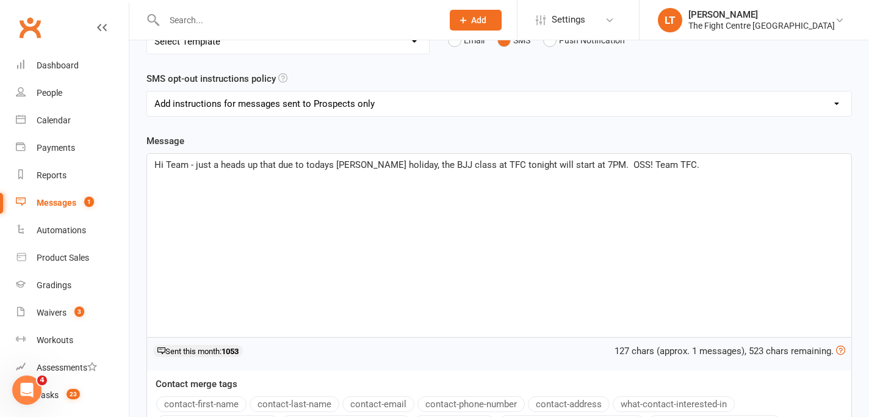
click at [189, 159] on span "Hi Team - just a heads up that due to todays [PERSON_NAME] holiday, the BJJ cla…" at bounding box center [426, 164] width 545 height 11
click at [214, 399] on button "contact-first-name" at bounding box center [201, 404] width 90 height 16
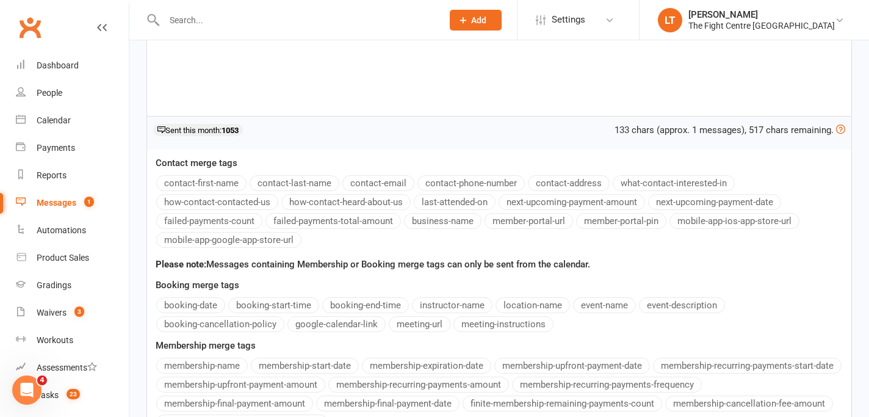
scroll to position [535, 0]
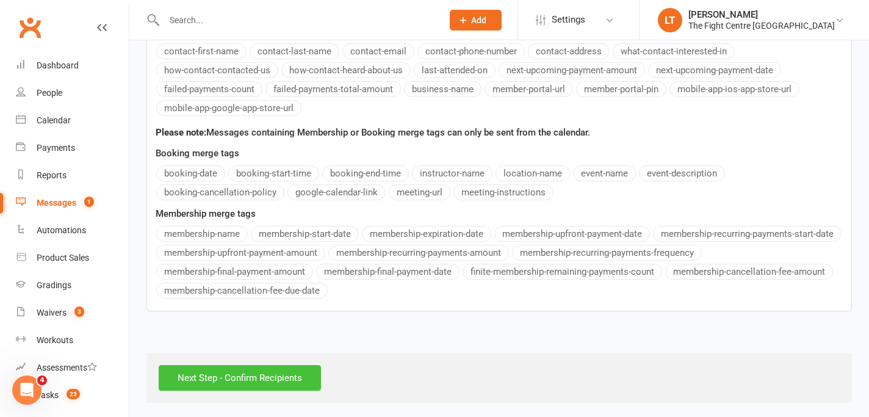
click at [275, 376] on input "Next Step - Confirm Recipients" at bounding box center [240, 378] width 162 height 26
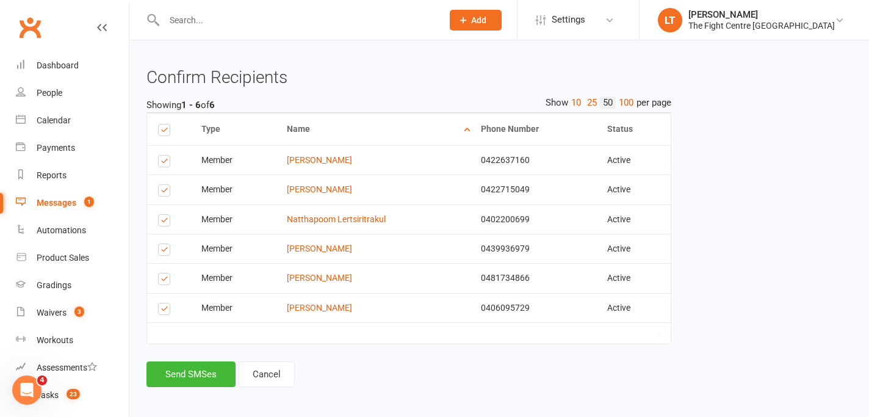
scroll to position [185, 0]
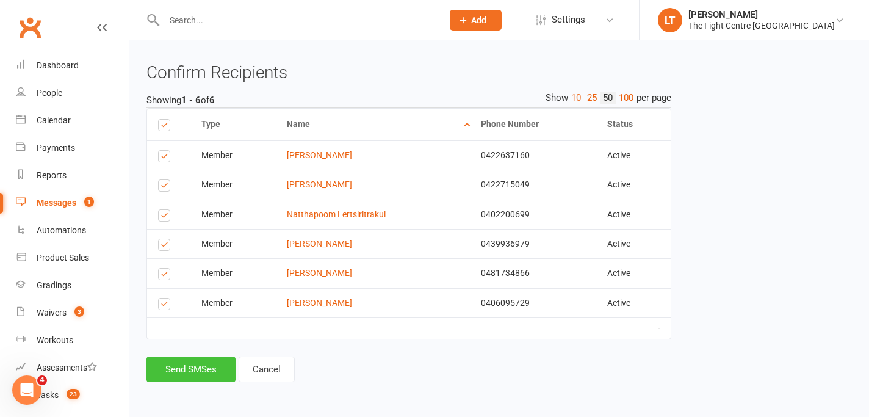
click at [170, 366] on button "Send SMSes" at bounding box center [191, 370] width 89 height 26
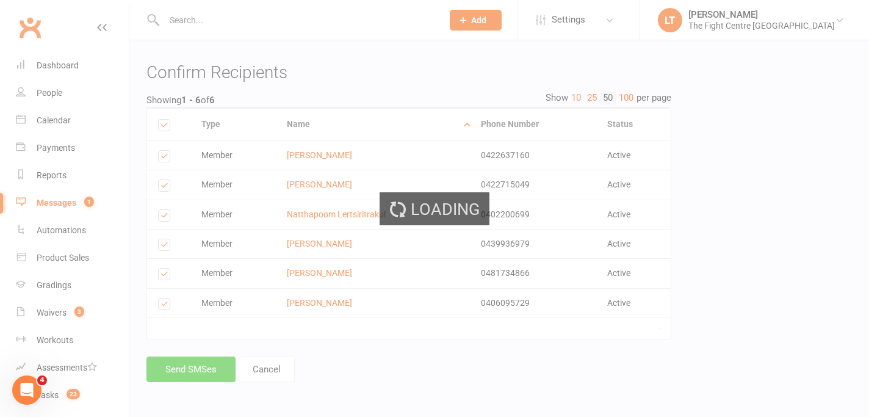
scroll to position [176, 0]
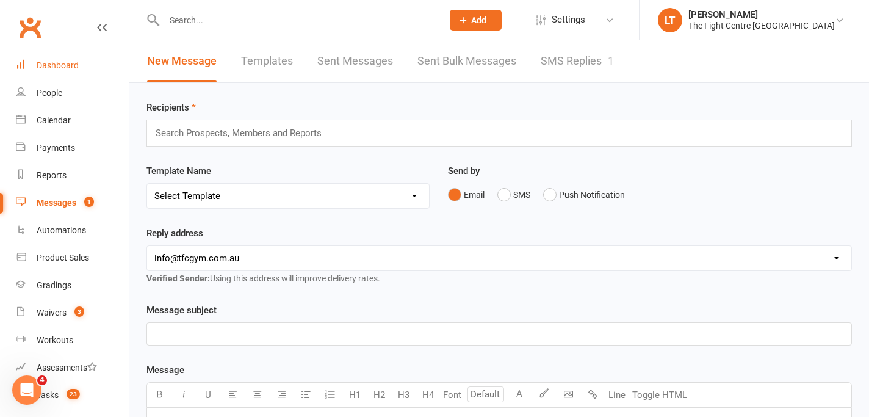
click at [65, 66] on div "Dashboard" at bounding box center [58, 65] width 42 height 10
